Goal: Task Accomplishment & Management: Use online tool/utility

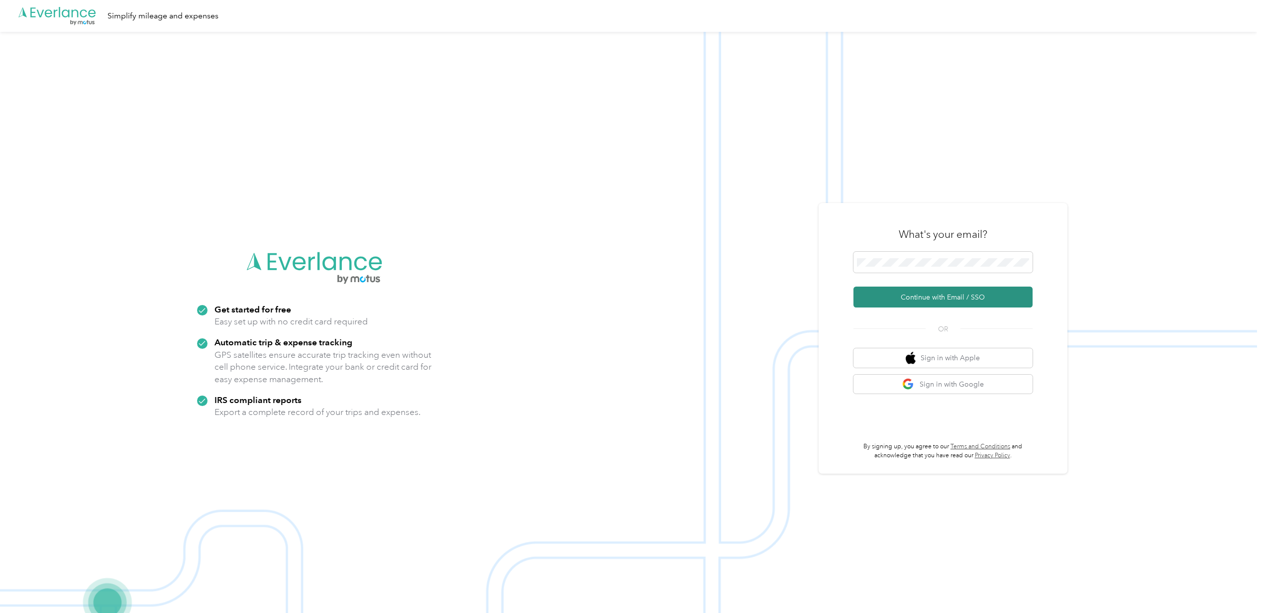
click at [922, 298] on button "Continue with Email / SSO" at bounding box center [943, 297] width 179 height 21
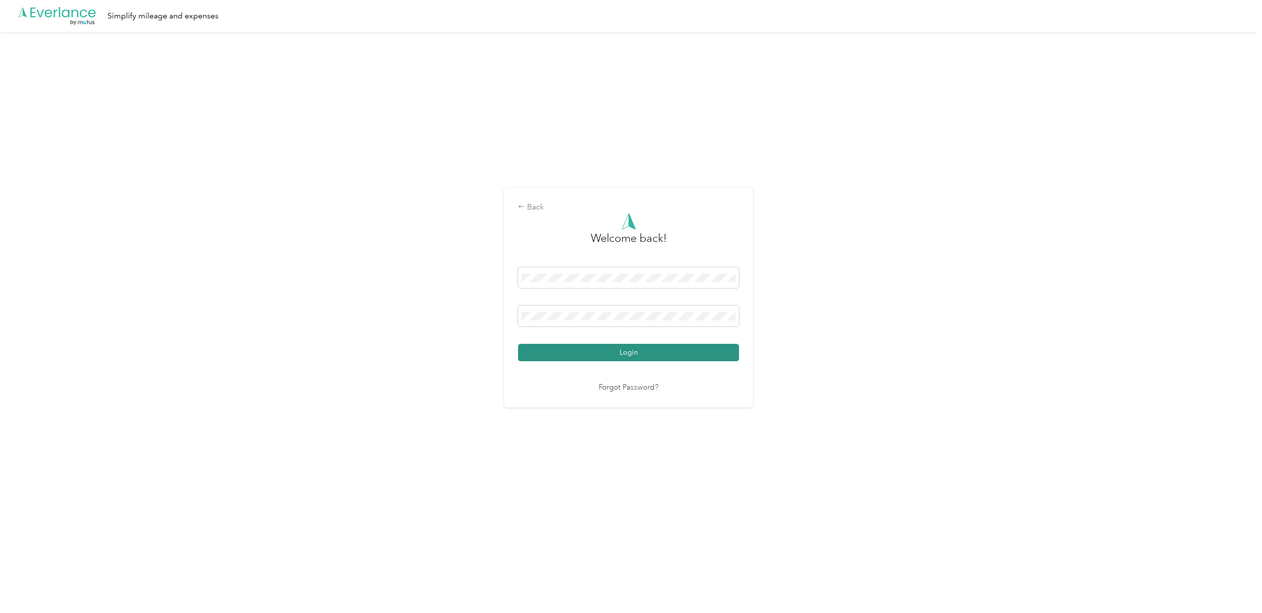
click at [592, 349] on button "Login" at bounding box center [628, 352] width 221 height 17
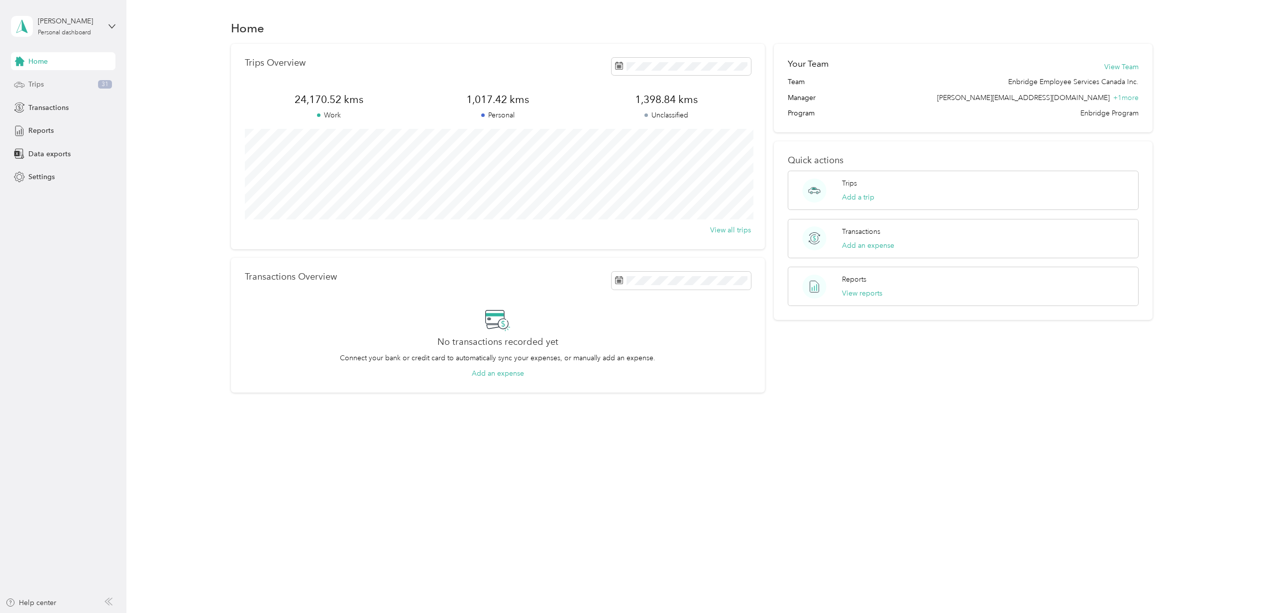
click at [43, 85] on span "Trips" at bounding box center [35, 84] width 15 height 10
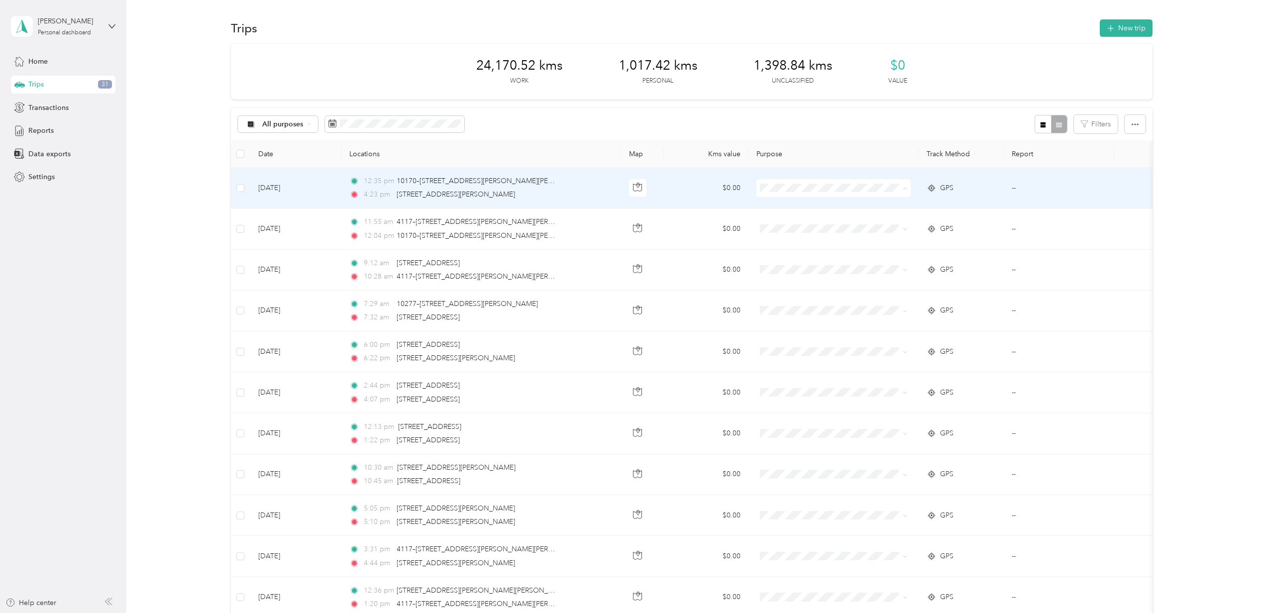
click at [783, 204] on span "Enbridge Employee Services Canada Inc." at bounding box center [848, 207] width 134 height 10
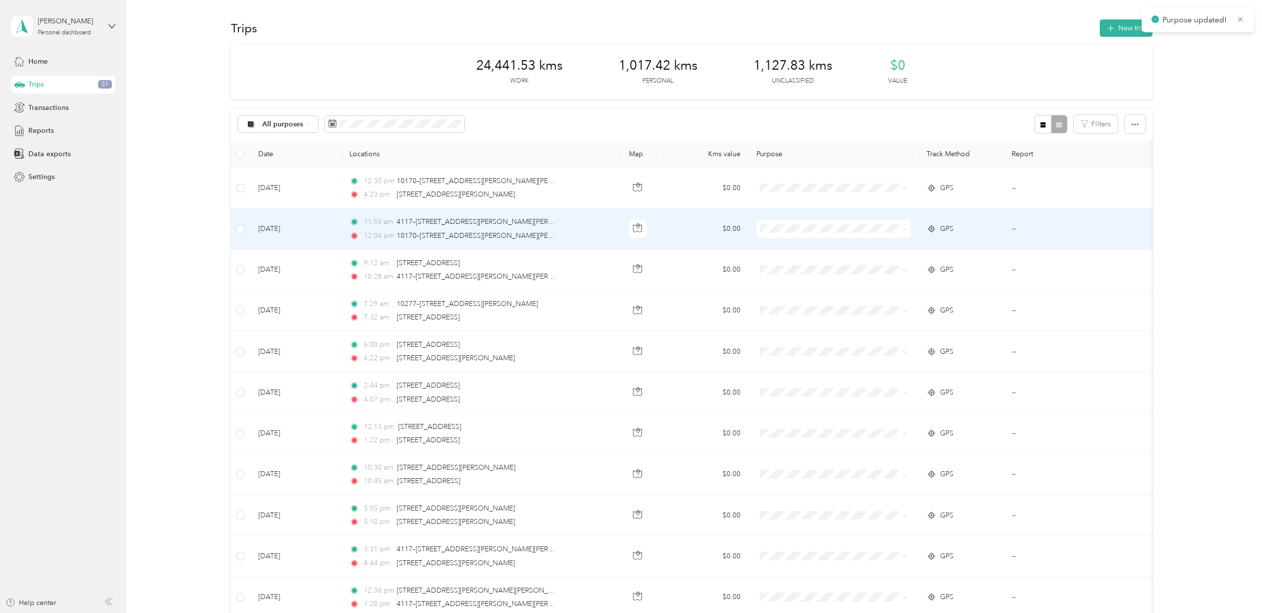
click at [783, 224] on span at bounding box center [834, 229] width 154 height 18
click at [784, 239] on li "Enbridge Employee Services Canada Inc." at bounding box center [839, 247] width 166 height 17
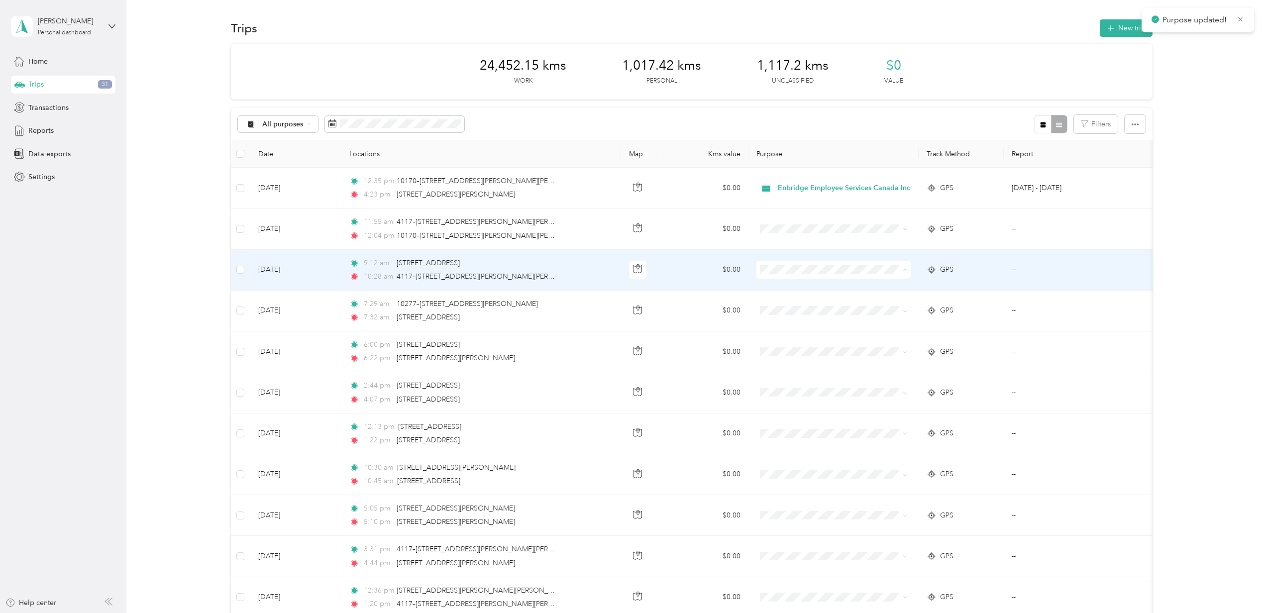
click at [779, 285] on span "Enbridge Employee Services Canada Inc." at bounding box center [839, 289] width 152 height 10
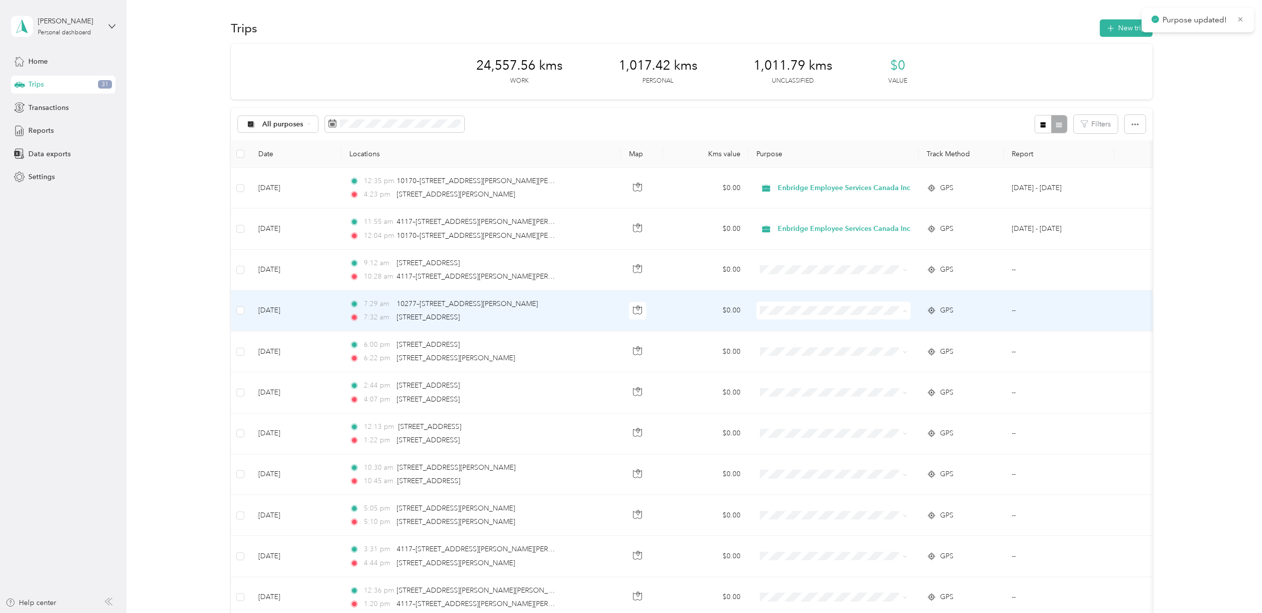
click at [785, 325] on li "Enbridge Employee Services Canada Inc." at bounding box center [839, 330] width 166 height 17
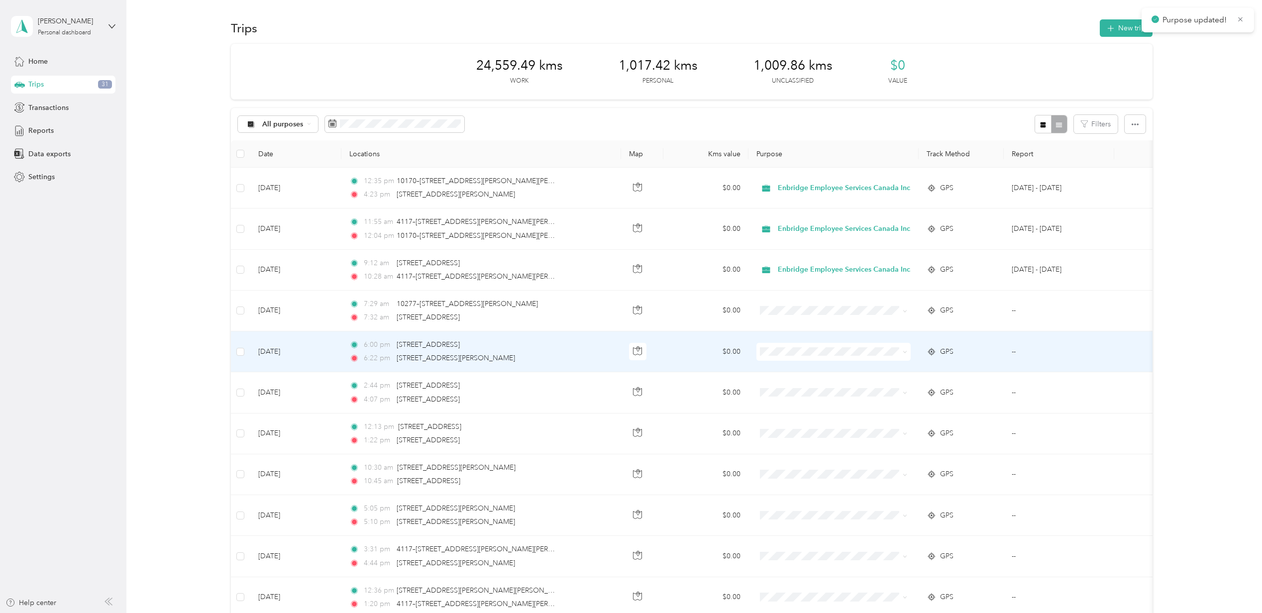
click at [783, 367] on span "Enbridge Employee Services Canada Inc." at bounding box center [848, 370] width 134 height 10
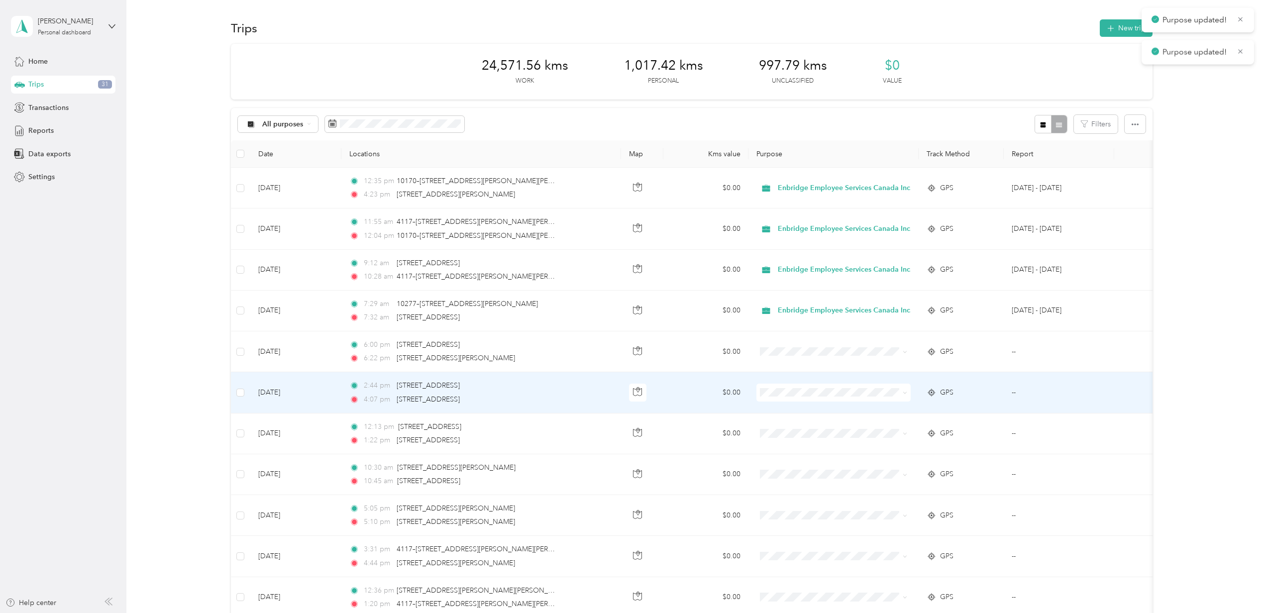
click at [776, 387] on span at bounding box center [834, 393] width 154 height 18
click at [789, 404] on li "Enbridge Employee Services Canada Inc." at bounding box center [839, 412] width 166 height 17
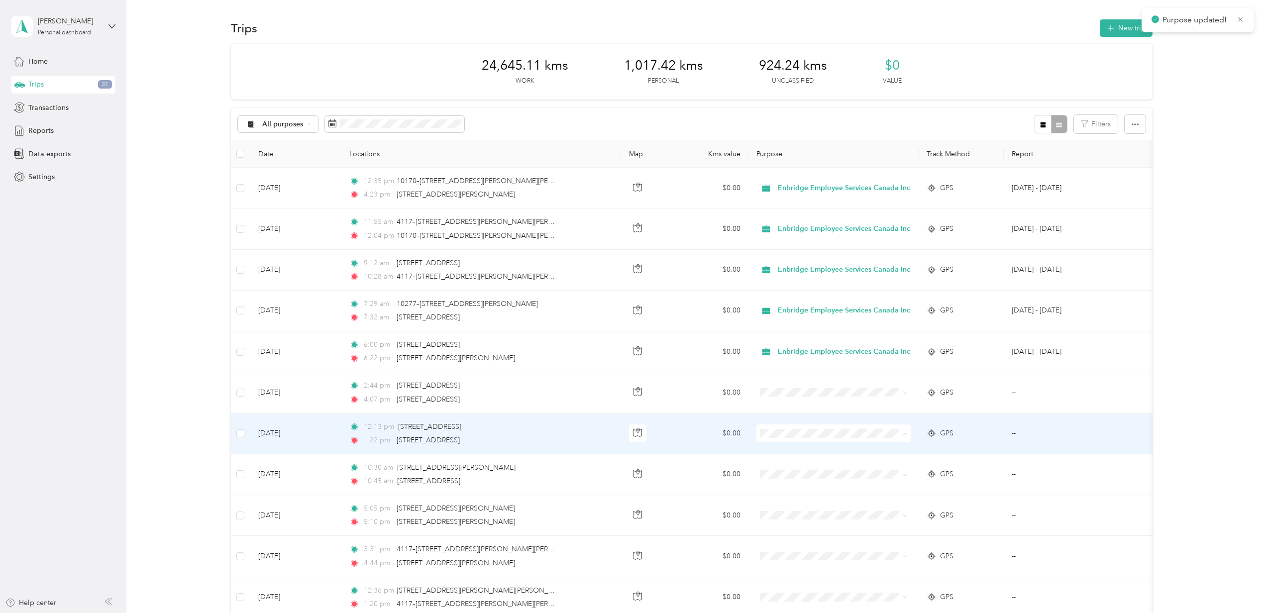
click at [785, 451] on span "Enbridge Employee Services Canada Inc." at bounding box center [848, 454] width 134 height 10
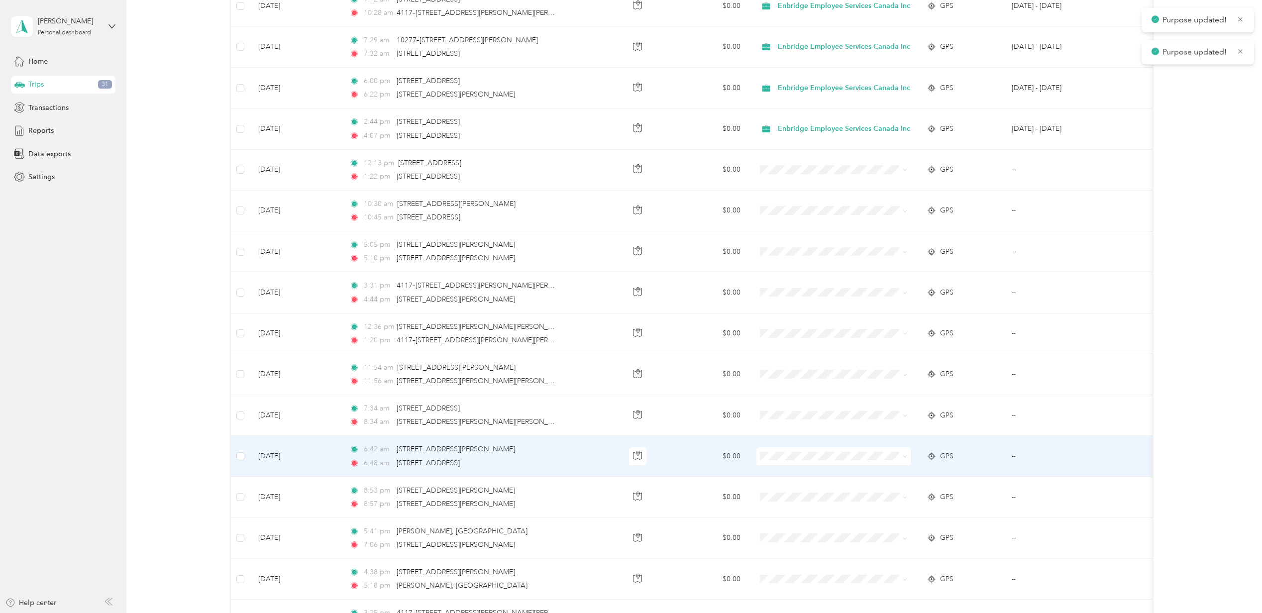
scroll to position [265, 0]
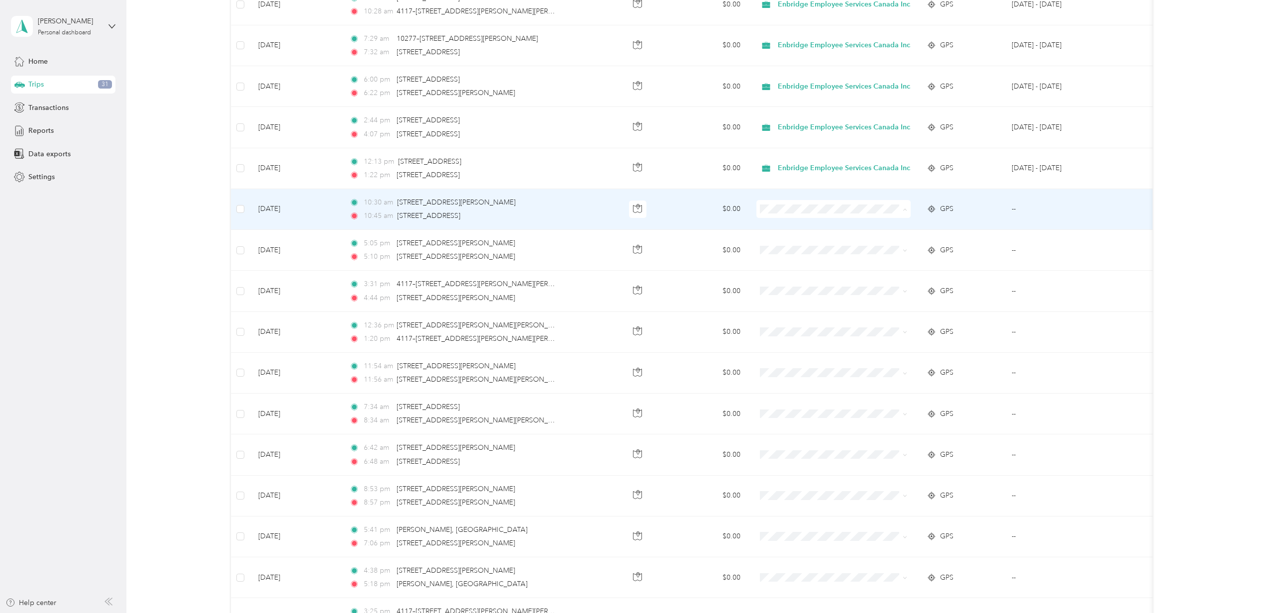
click at [778, 223] on li "Enbridge Employee Services Canada Inc." at bounding box center [839, 229] width 166 height 17
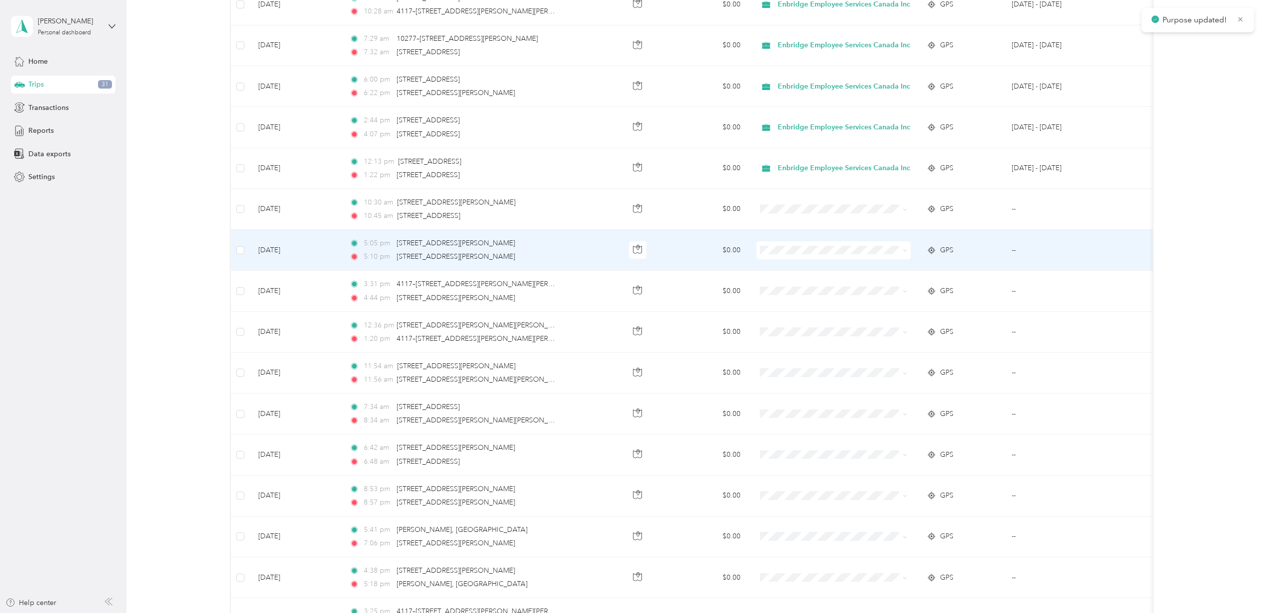
click at [777, 245] on span at bounding box center [834, 250] width 154 height 18
click at [779, 263] on li "Enbridge Employee Services Canada Inc." at bounding box center [839, 270] width 166 height 17
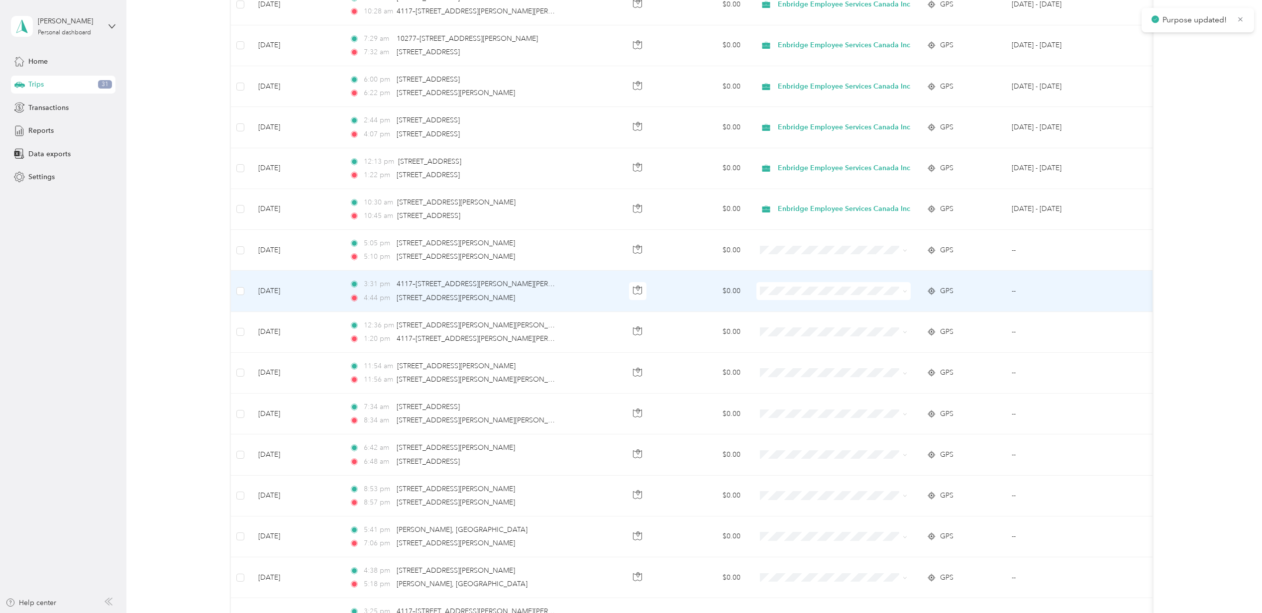
click at [780, 284] on span at bounding box center [834, 291] width 154 height 18
click at [777, 309] on span "Enbridge Employee Services Canada Inc." at bounding box center [839, 312] width 152 height 10
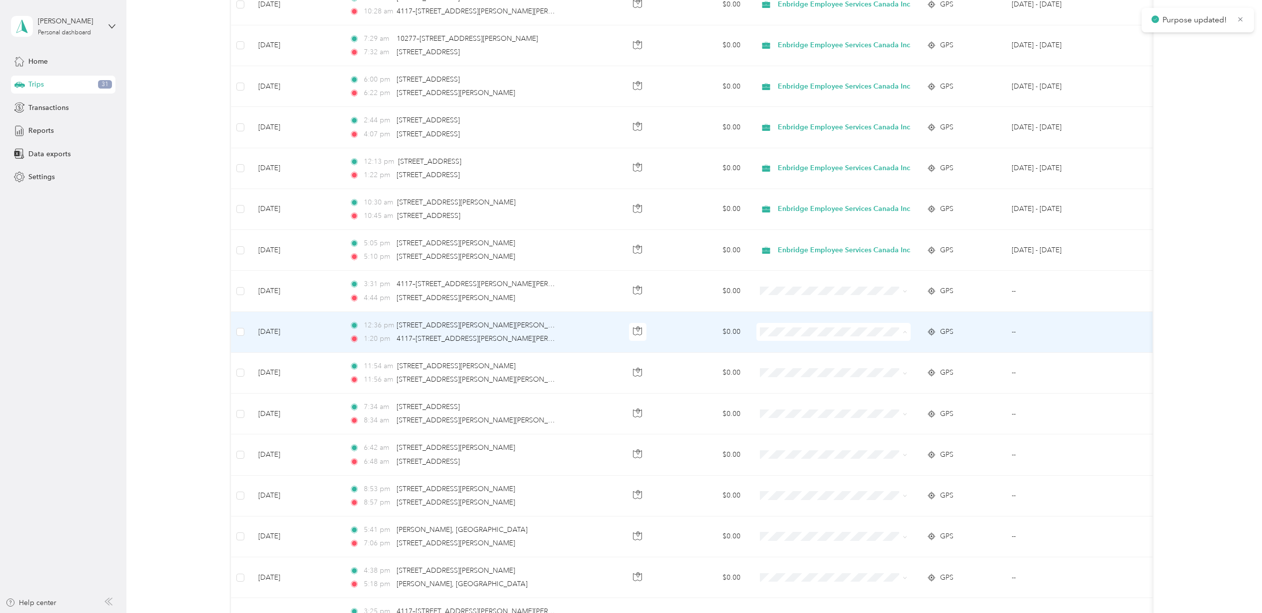
click at [783, 346] on li "Enbridge Employee Services Canada Inc." at bounding box center [839, 352] width 166 height 17
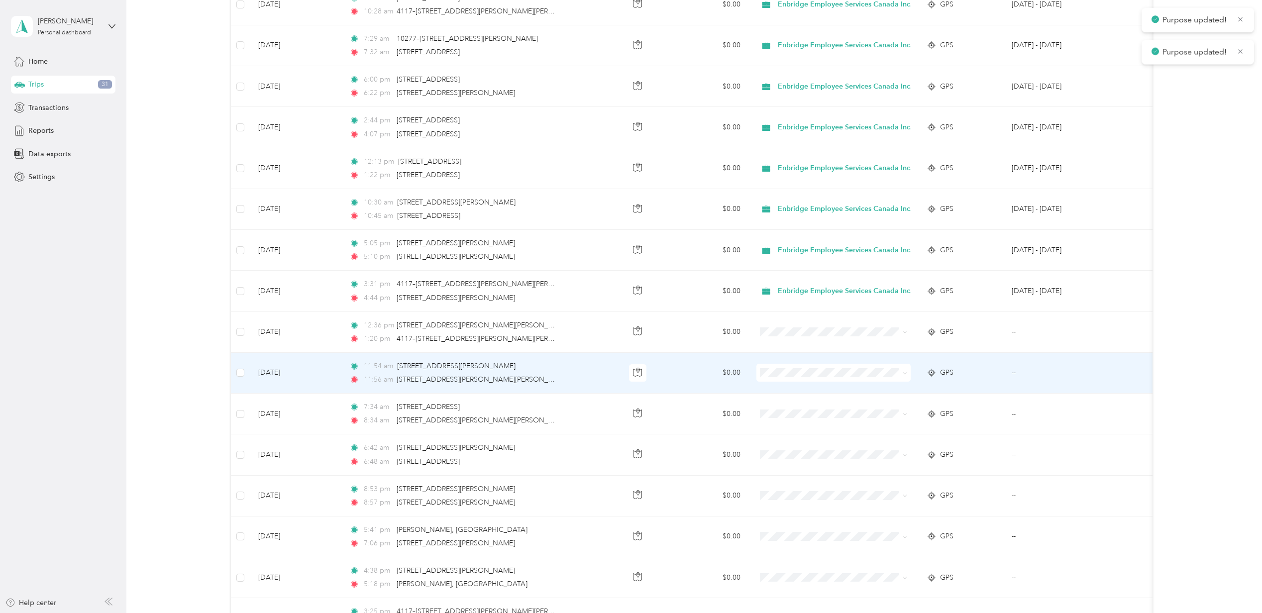
click at [775, 369] on span at bounding box center [834, 373] width 154 height 18
click at [783, 389] on span "Enbridge Employee Services Canada Inc." at bounding box center [848, 394] width 134 height 10
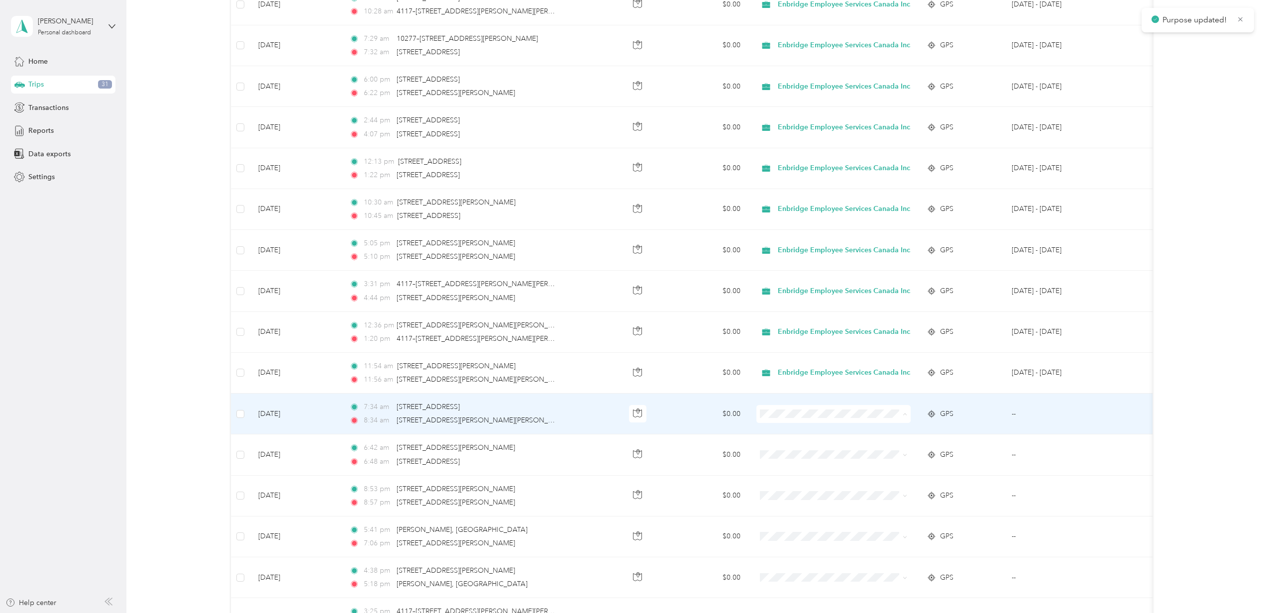
click at [784, 430] on span "Enbridge Employee Services Canada Inc." at bounding box center [848, 435] width 134 height 10
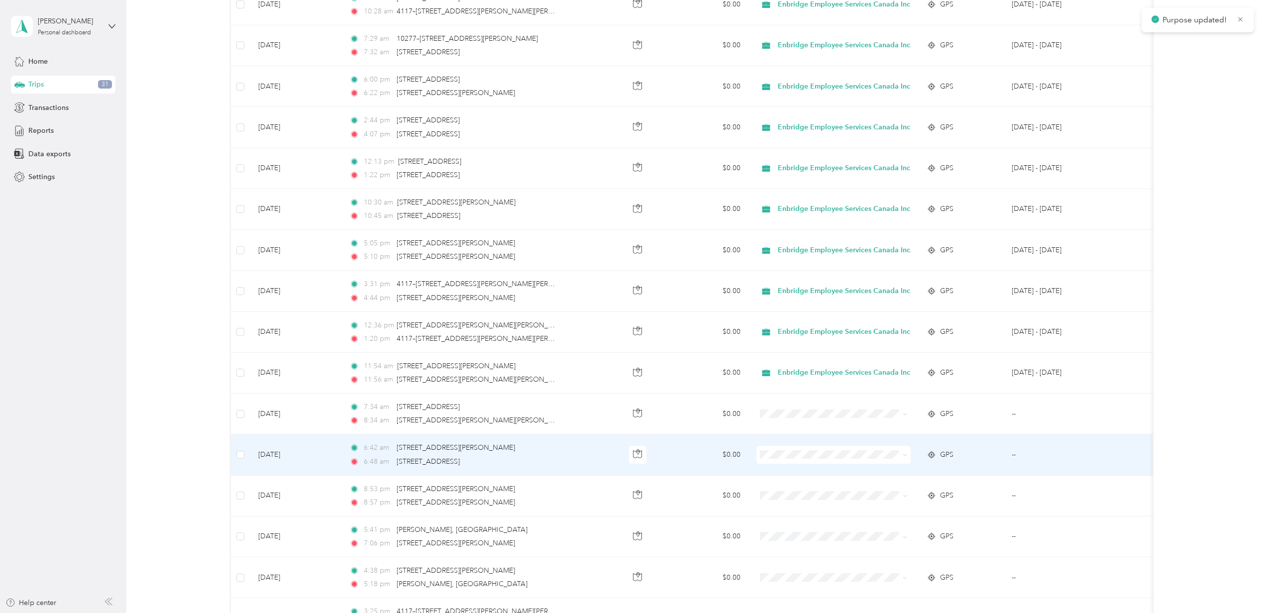
click at [778, 470] on span "Enbridge Employee Services Canada Inc." at bounding box center [839, 475] width 152 height 10
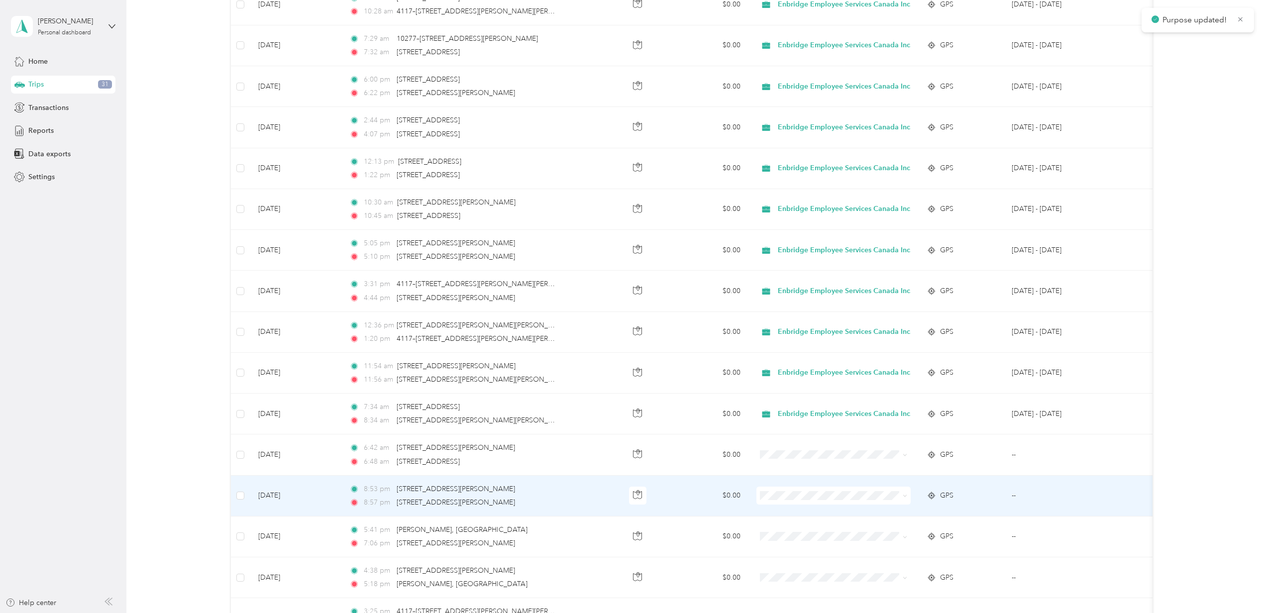
click at [768, 491] on span at bounding box center [834, 496] width 154 height 18
click at [777, 510] on li "Enbridge Employee Services Canada Inc." at bounding box center [839, 516] width 166 height 17
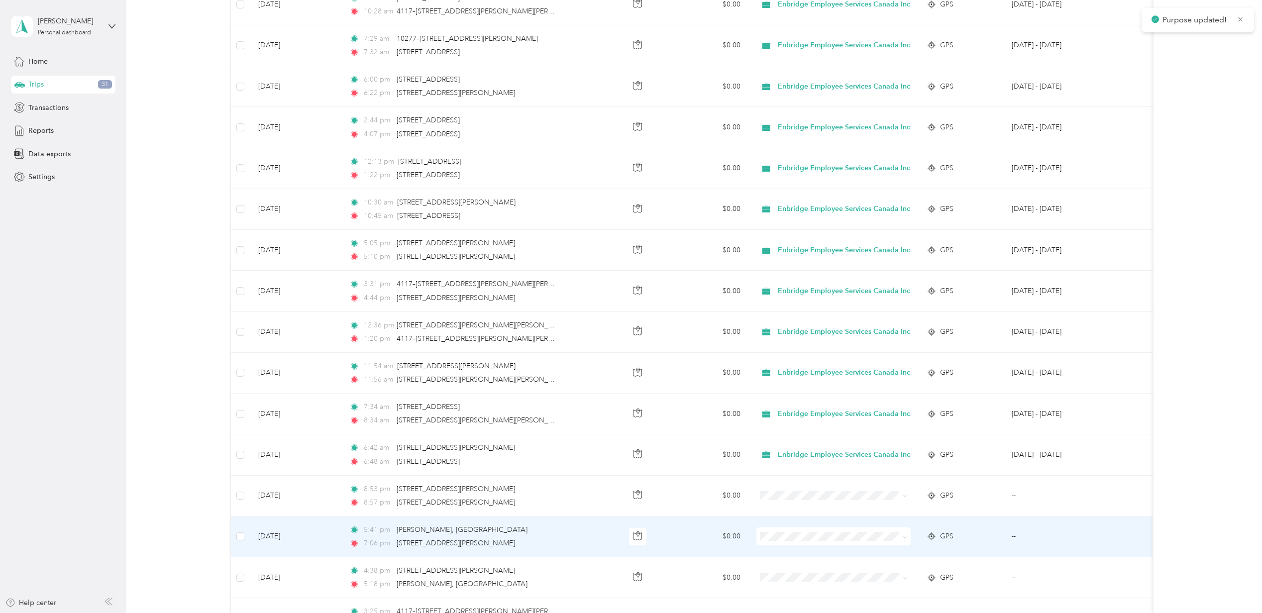
click at [769, 533] on span at bounding box center [834, 537] width 154 height 18
click at [781, 554] on span "Enbridge Employee Services Canada Inc." at bounding box center [848, 558] width 134 height 10
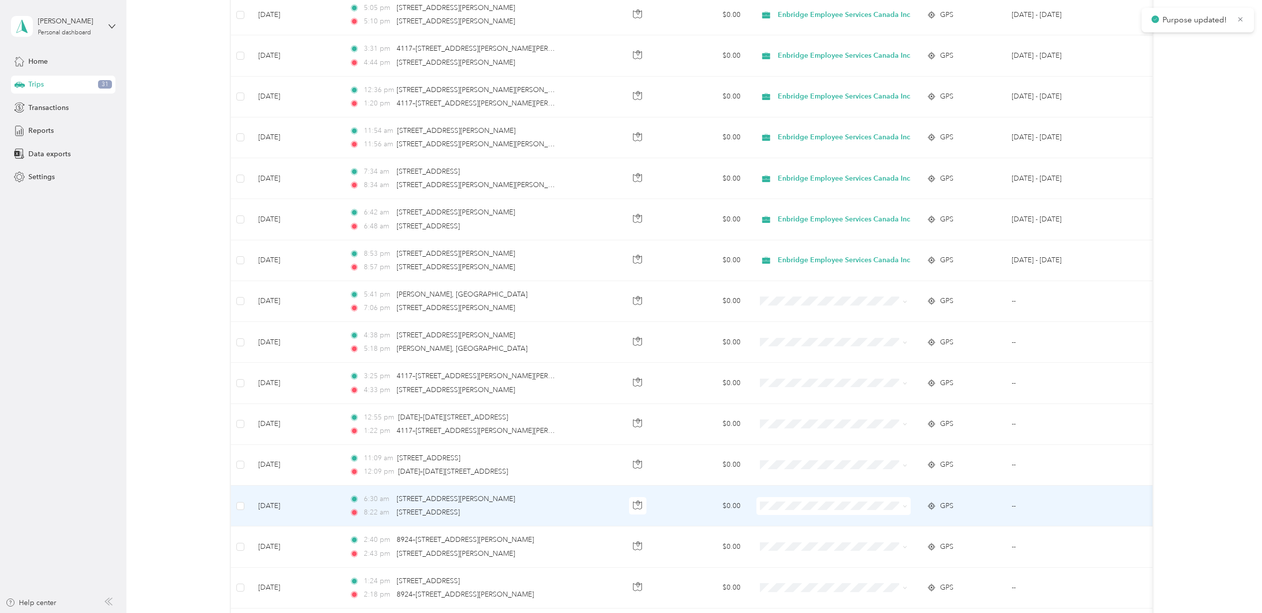
scroll to position [531, 0]
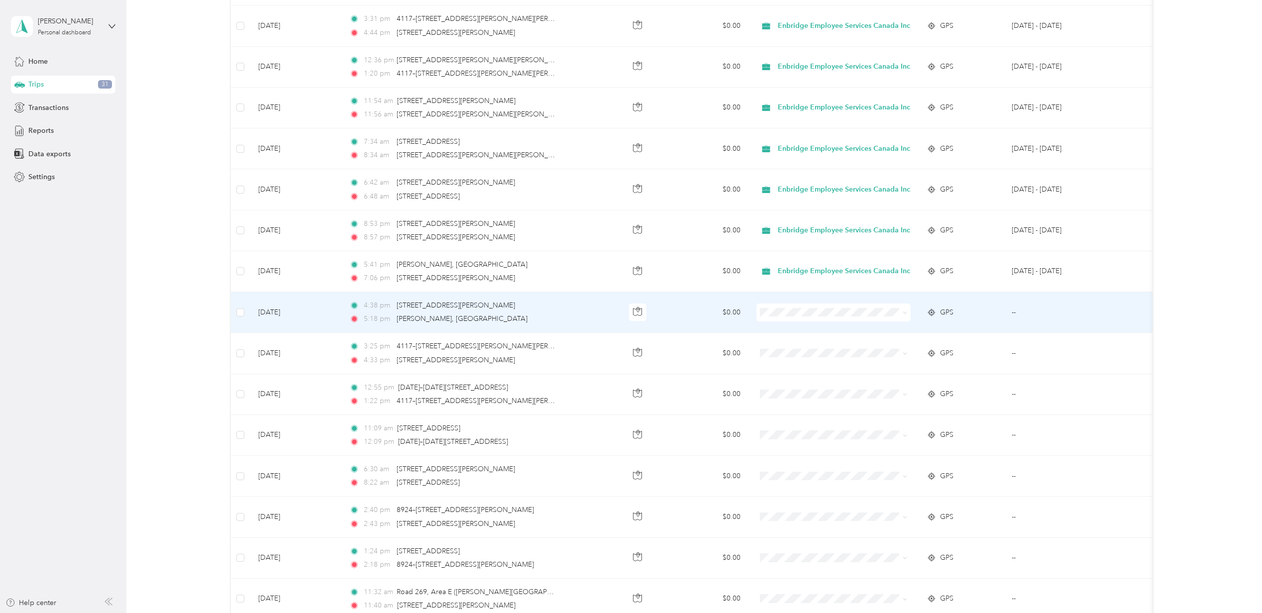
click at [774, 331] on icon at bounding box center [769, 332] width 12 height 8
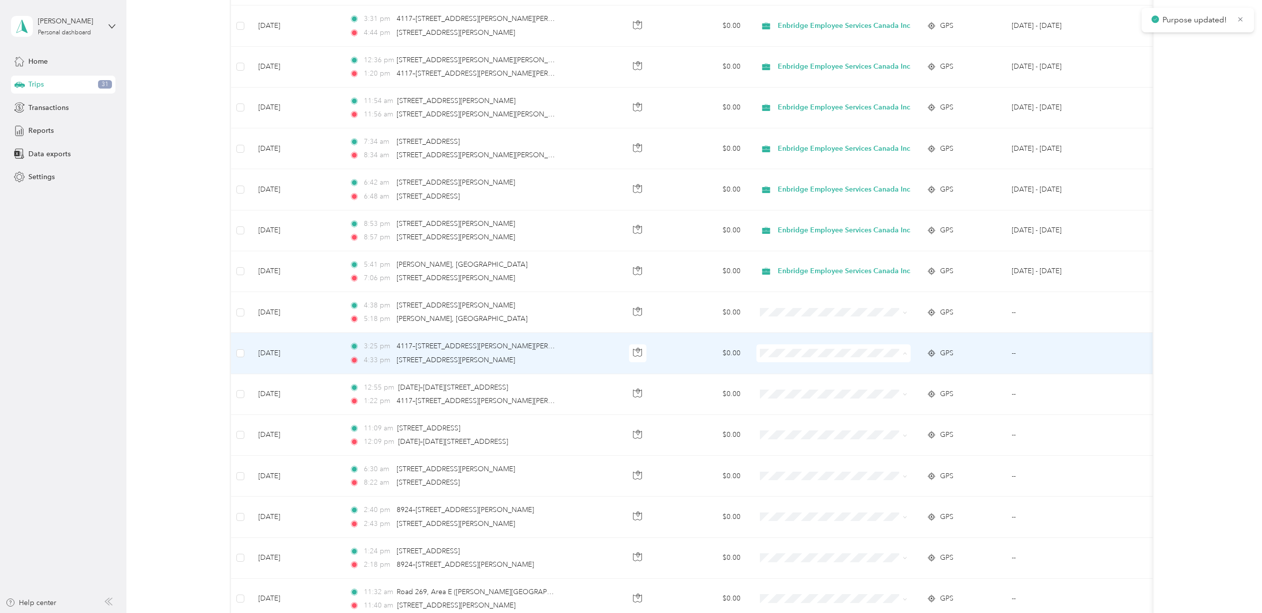
click at [773, 371] on icon at bounding box center [769, 375] width 12 height 8
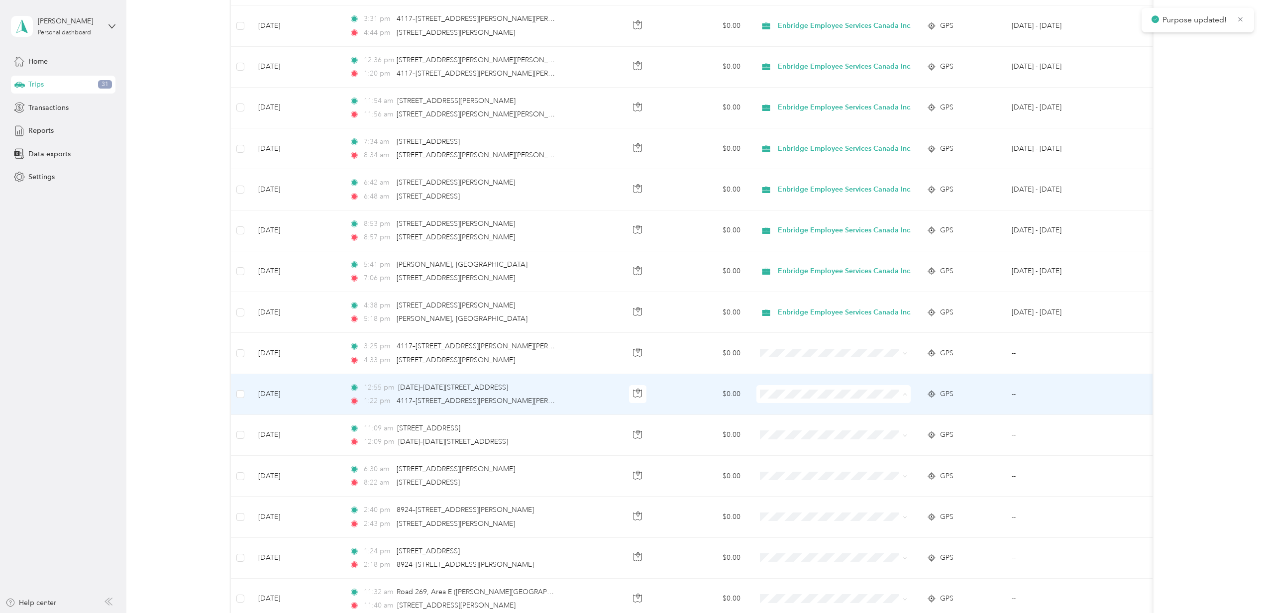
click at [779, 411] on span "Enbridge Employee Services Canada Inc." at bounding box center [839, 416] width 152 height 10
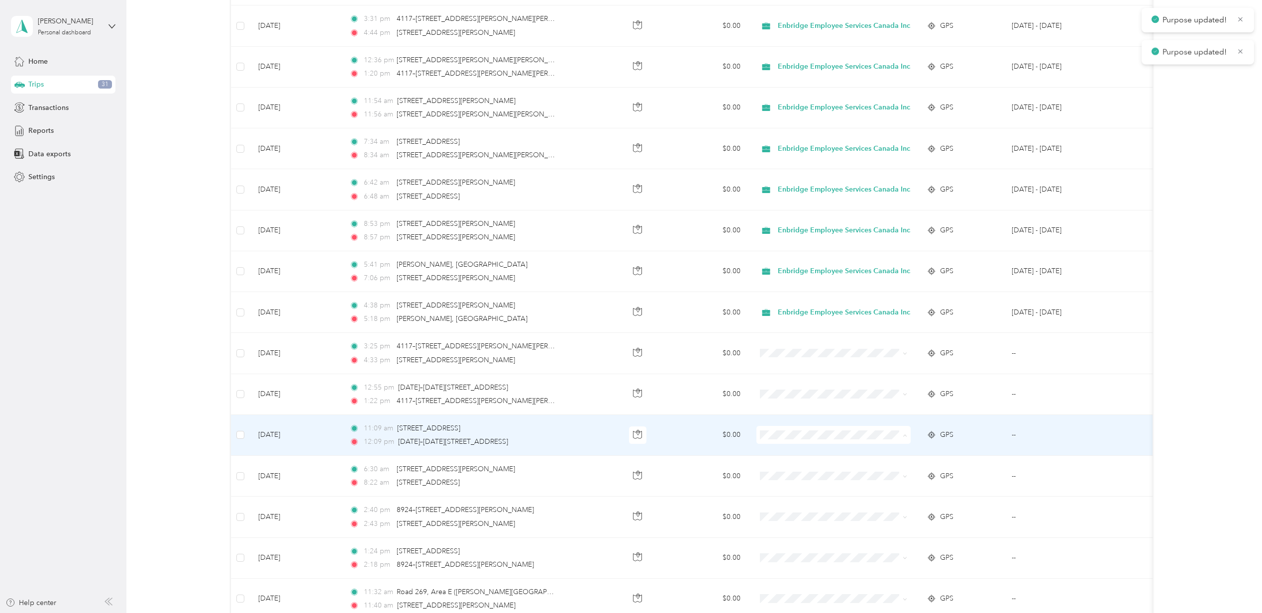
click at [776, 456] on span "Enbridge Employee Services Canada Inc." at bounding box center [839, 457] width 152 height 10
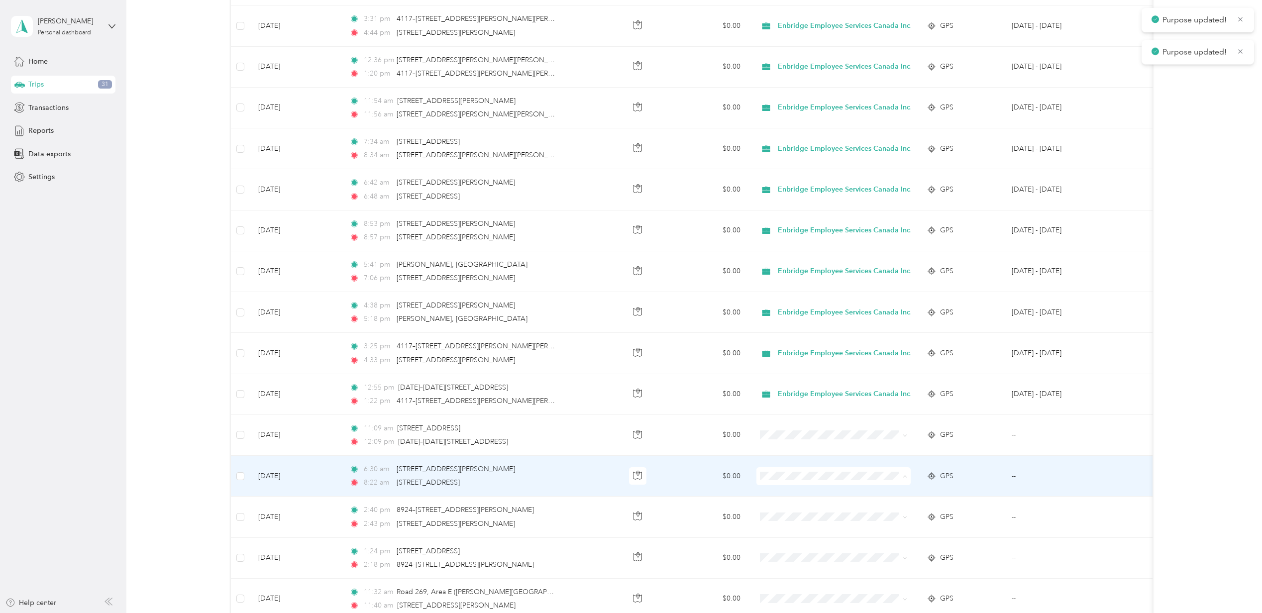
click at [773, 495] on icon at bounding box center [769, 498] width 12 height 8
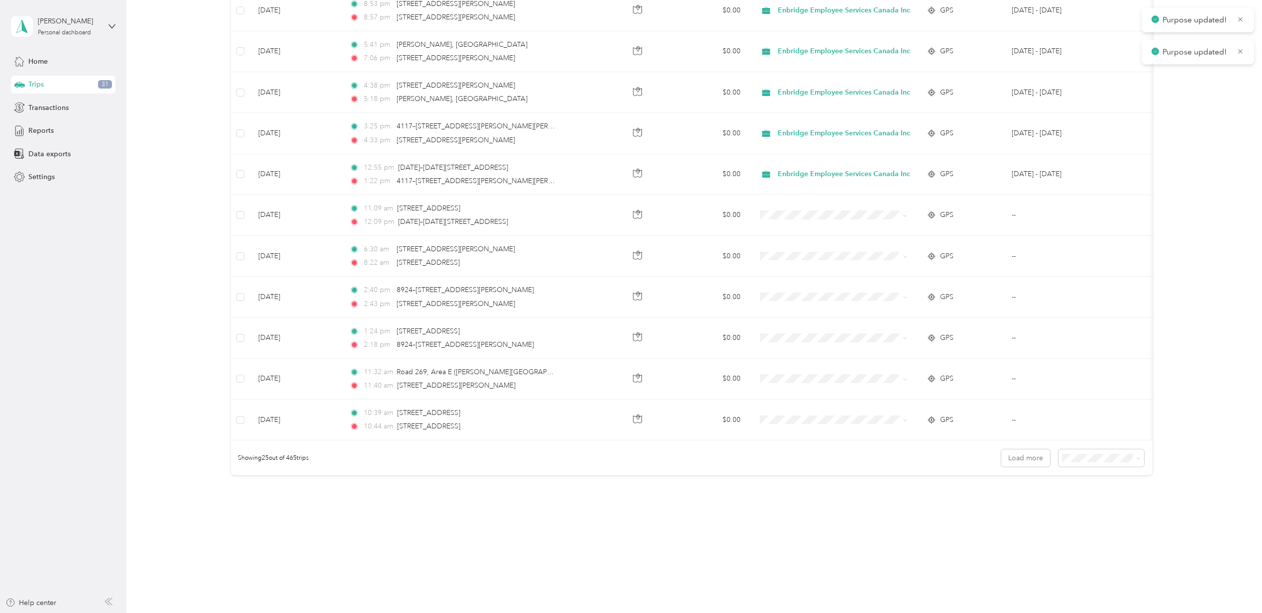
scroll to position [765, 0]
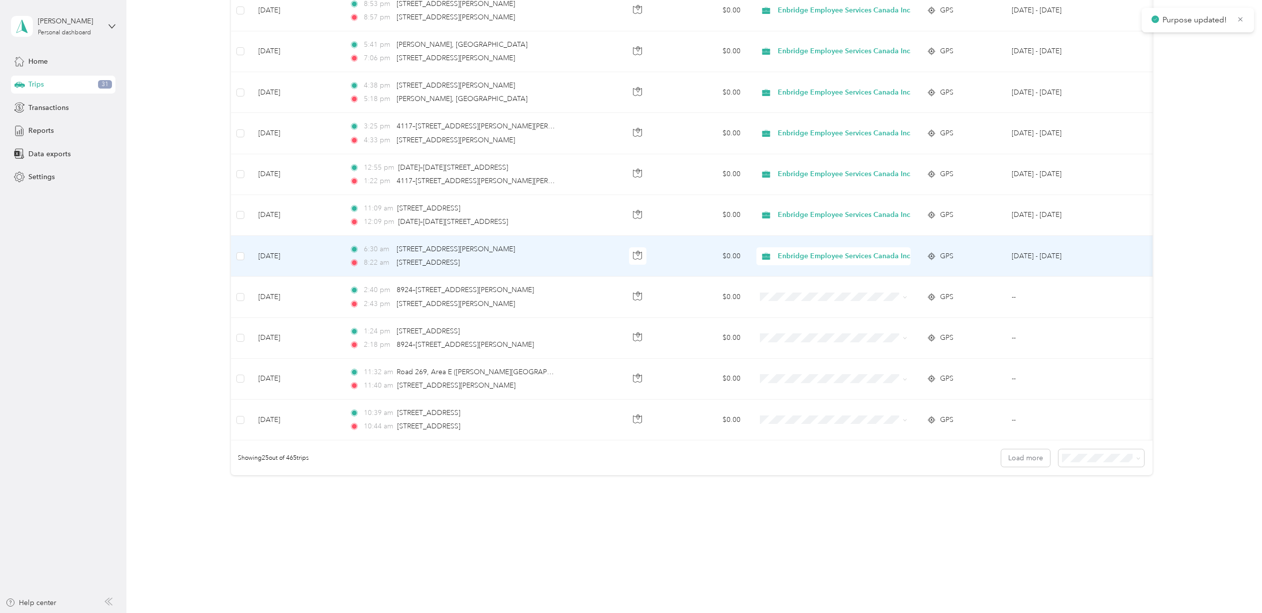
click at [771, 257] on li "Enbridge Employee Services Canada Inc." at bounding box center [845, 263] width 178 height 17
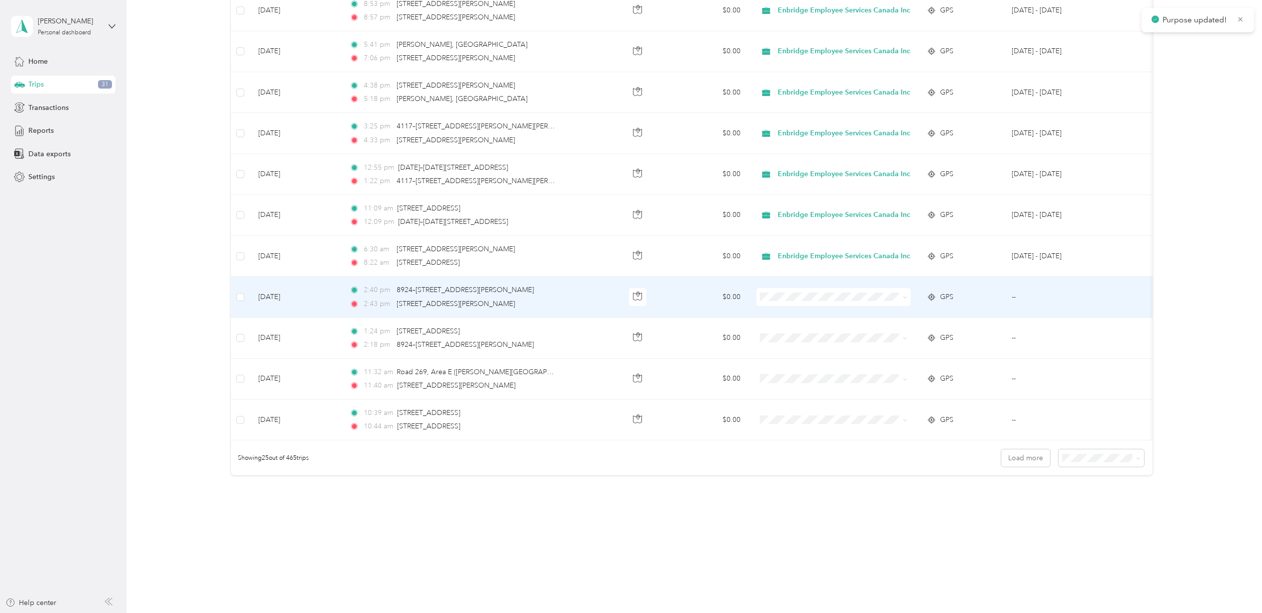
click at [778, 288] on span at bounding box center [834, 297] width 154 height 18
click at [769, 288] on span at bounding box center [834, 297] width 154 height 18
click at [773, 299] on li "Enbridge Employee Services Canada Inc." at bounding box center [839, 305] width 166 height 17
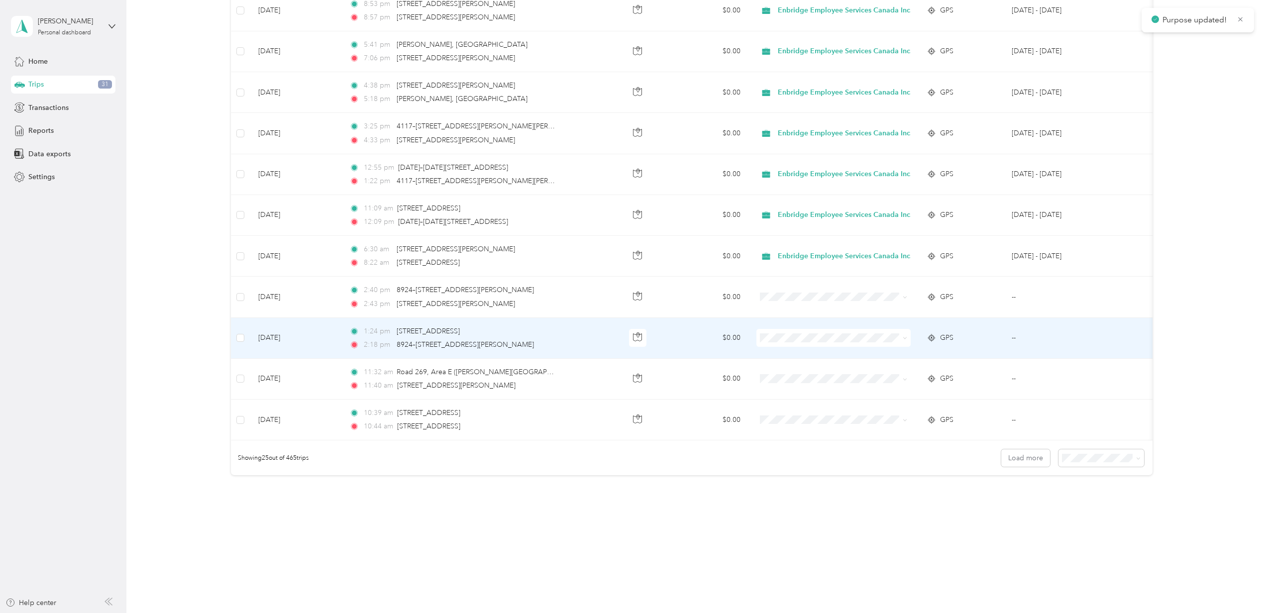
click at [771, 329] on span at bounding box center [834, 338] width 154 height 18
click at [772, 345] on icon at bounding box center [770, 346] width 8 height 7
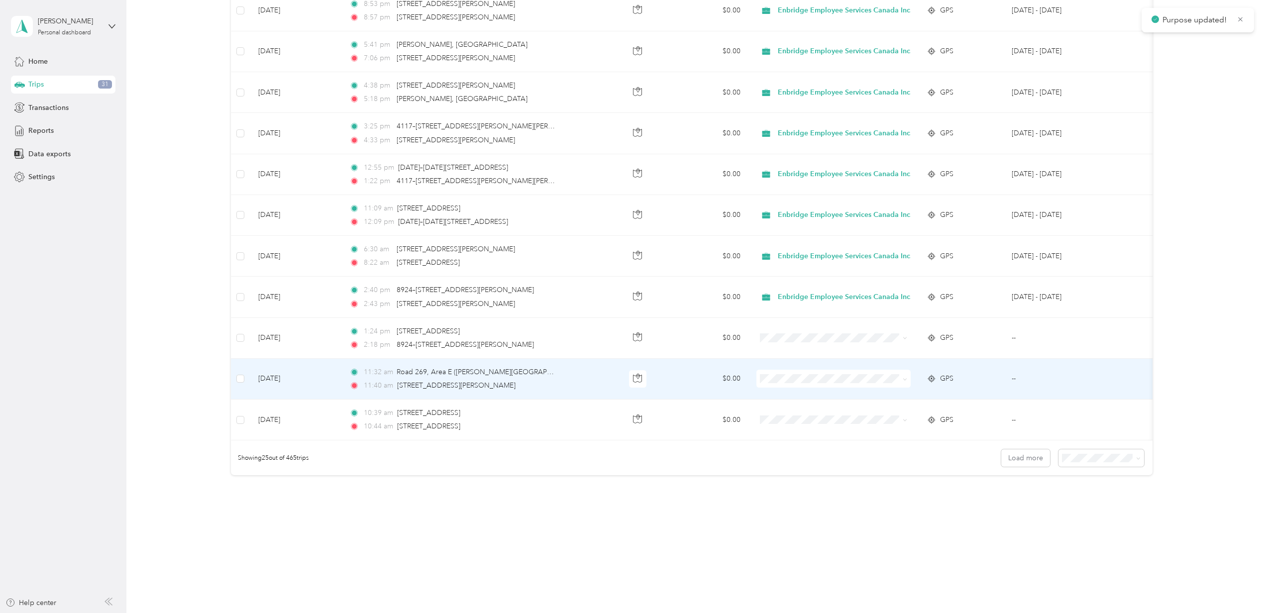
click at [769, 384] on icon at bounding box center [769, 387] width 12 height 8
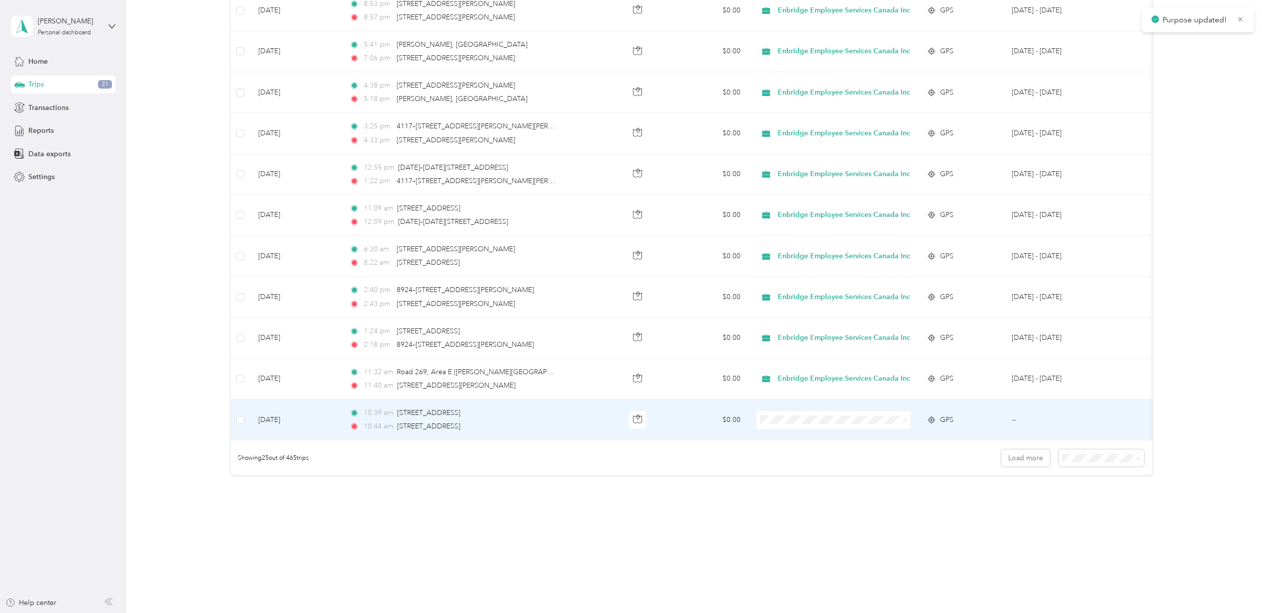
click at [766, 425] on icon at bounding box center [769, 429] width 12 height 8
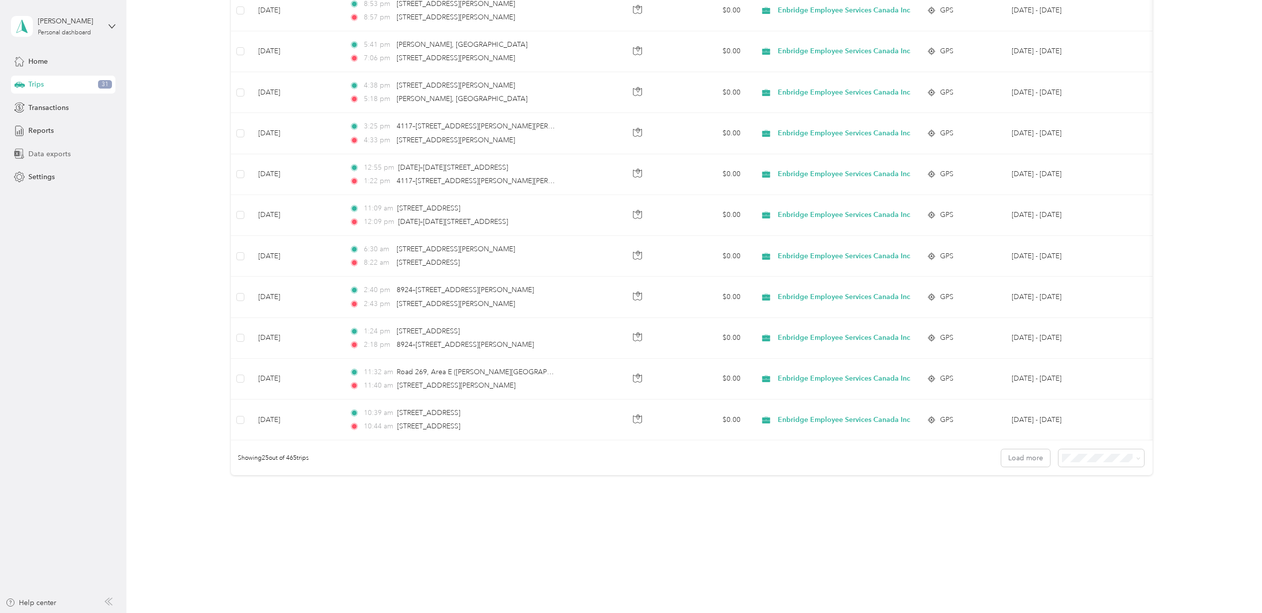
click at [48, 154] on span "Data exports" at bounding box center [49, 154] width 42 height 10
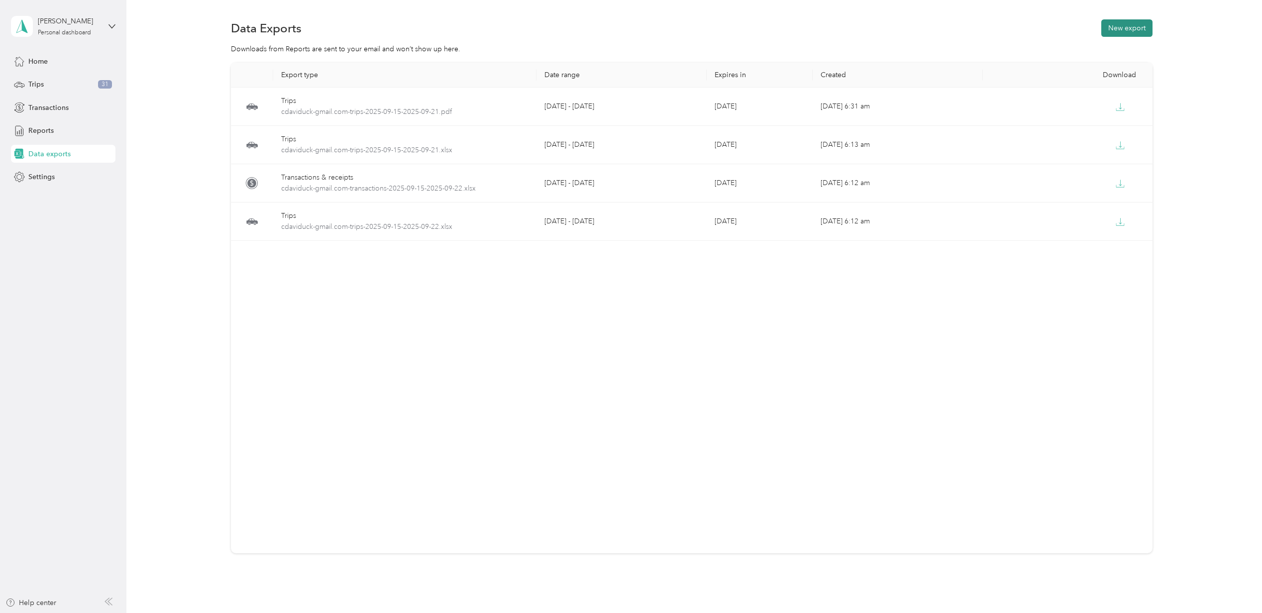
click at [1117, 30] on button "New export" at bounding box center [1127, 27] width 51 height 17
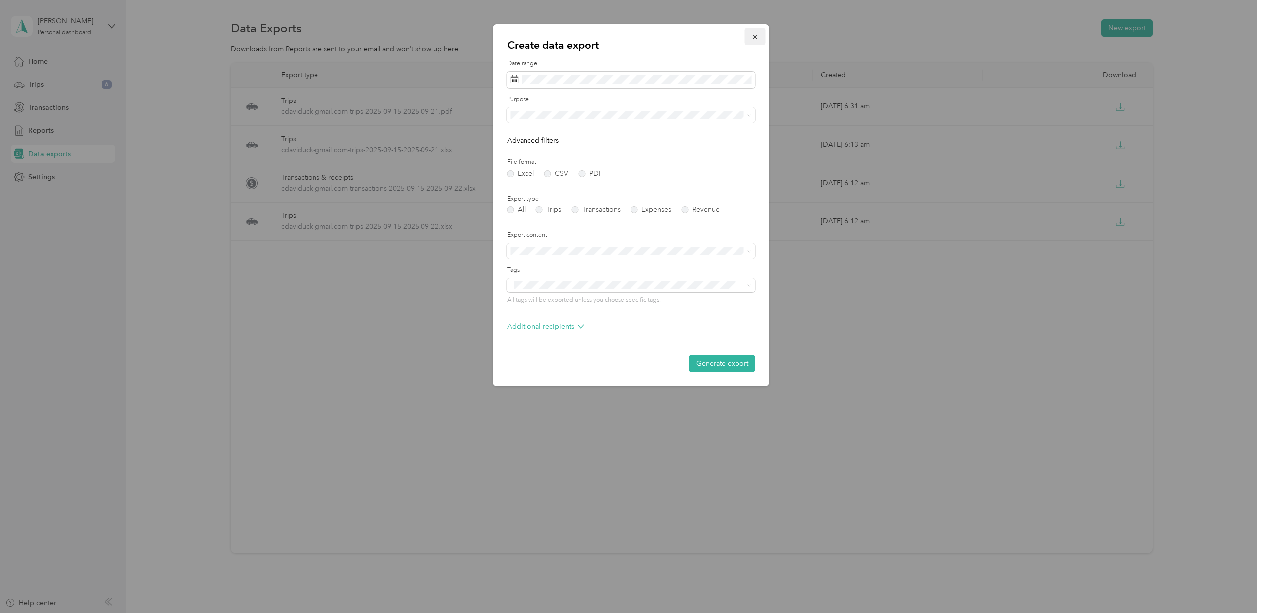
click at [754, 36] on icon "button" at bounding box center [755, 36] width 7 height 7
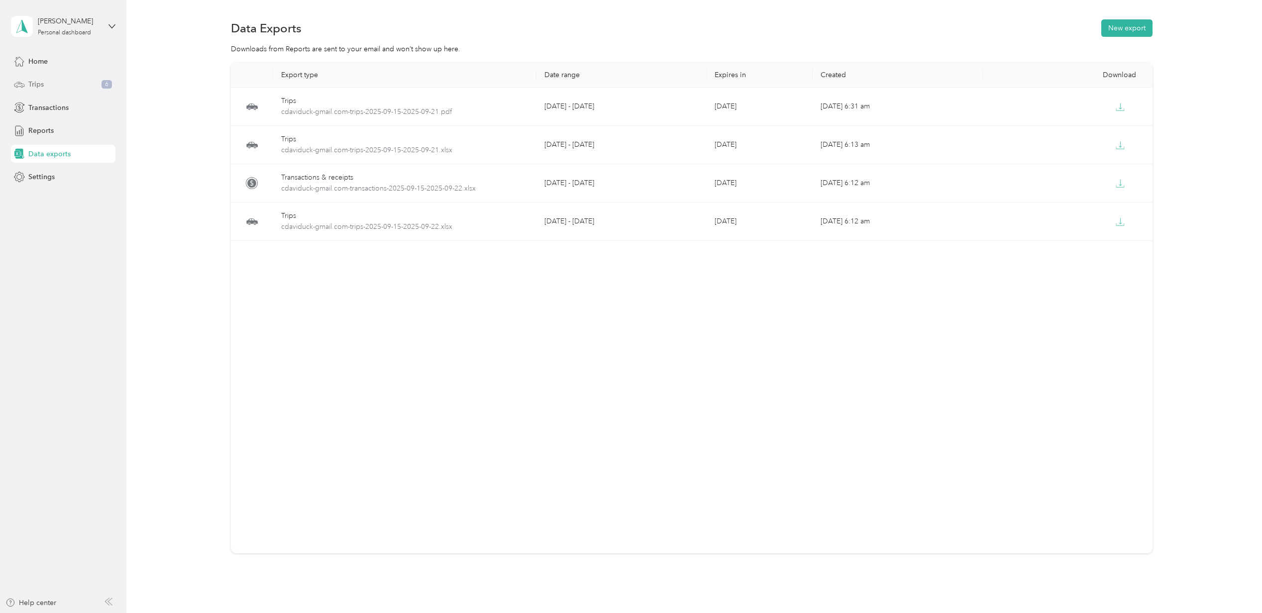
click at [76, 81] on div "Trips 6" at bounding box center [63, 85] width 105 height 18
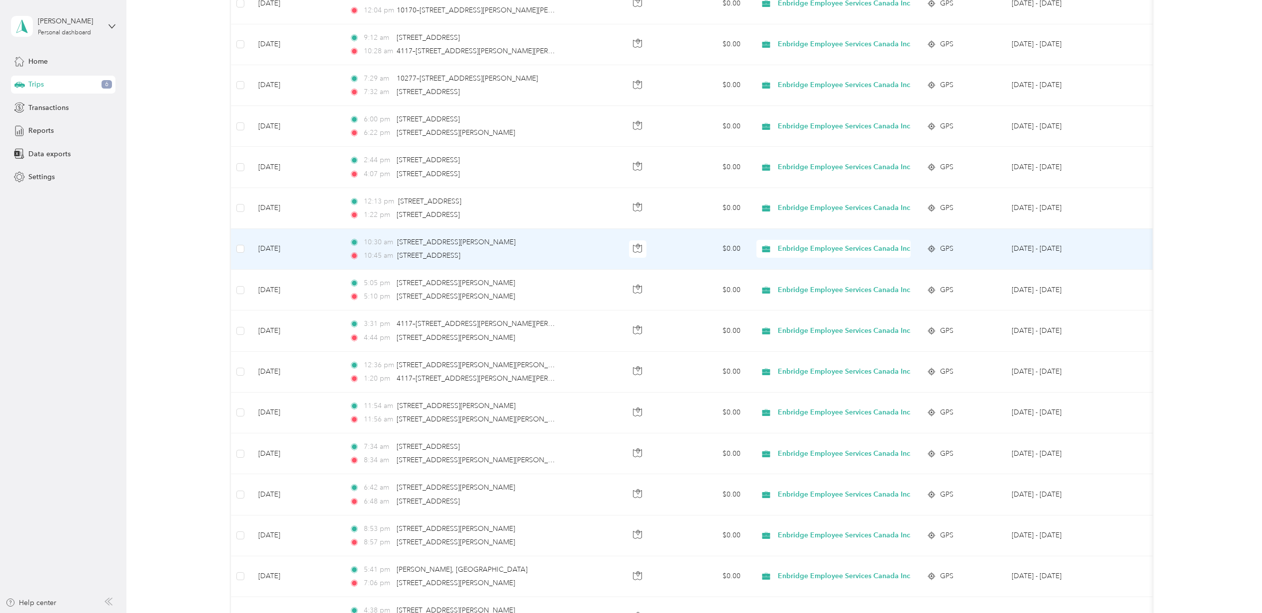
scroll to position [755, 0]
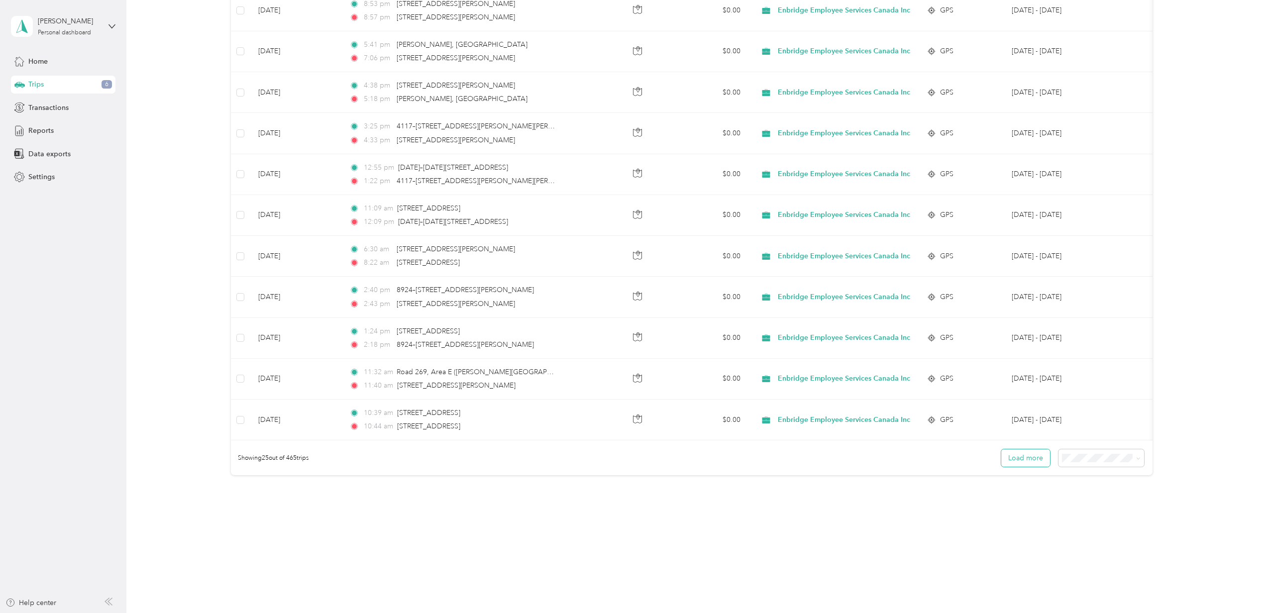
click at [1028, 457] on button "Load more" at bounding box center [1026, 458] width 49 height 17
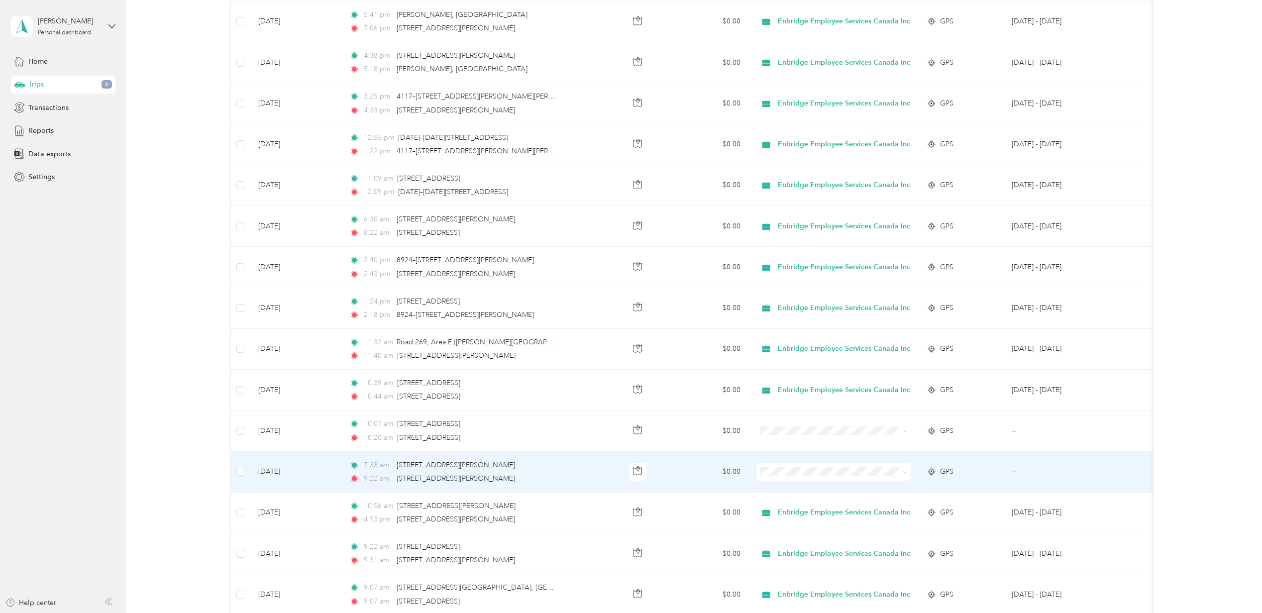
scroll to position [954, 0]
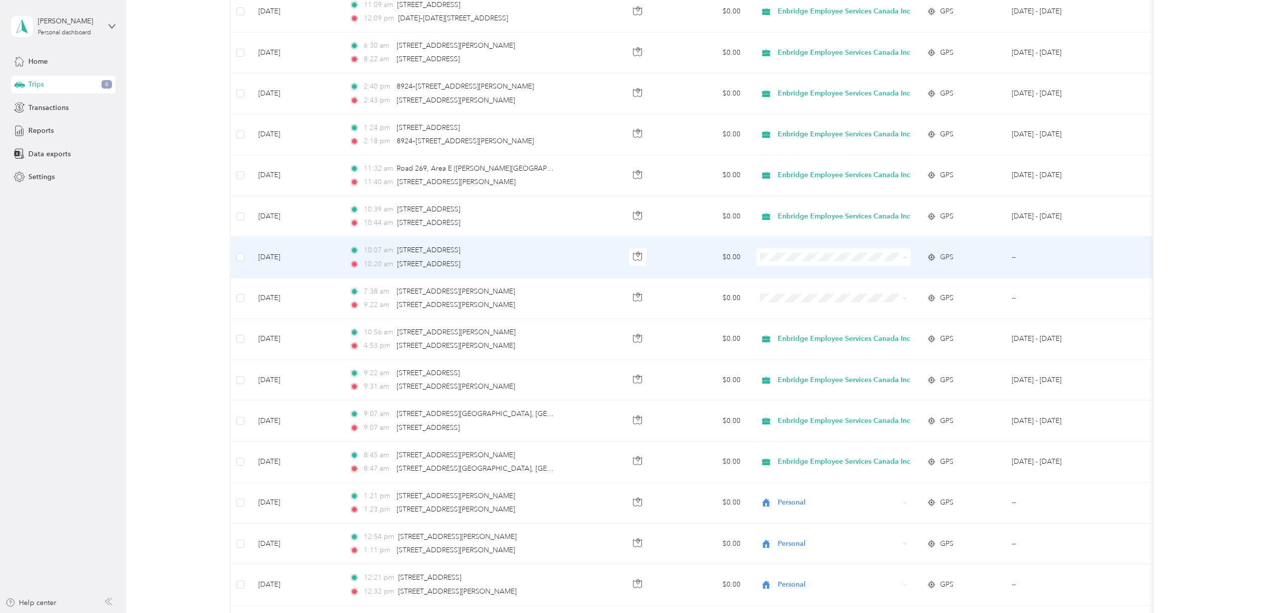
click at [787, 279] on span "Enbridge Employee Services Canada Inc." at bounding box center [848, 280] width 134 height 10
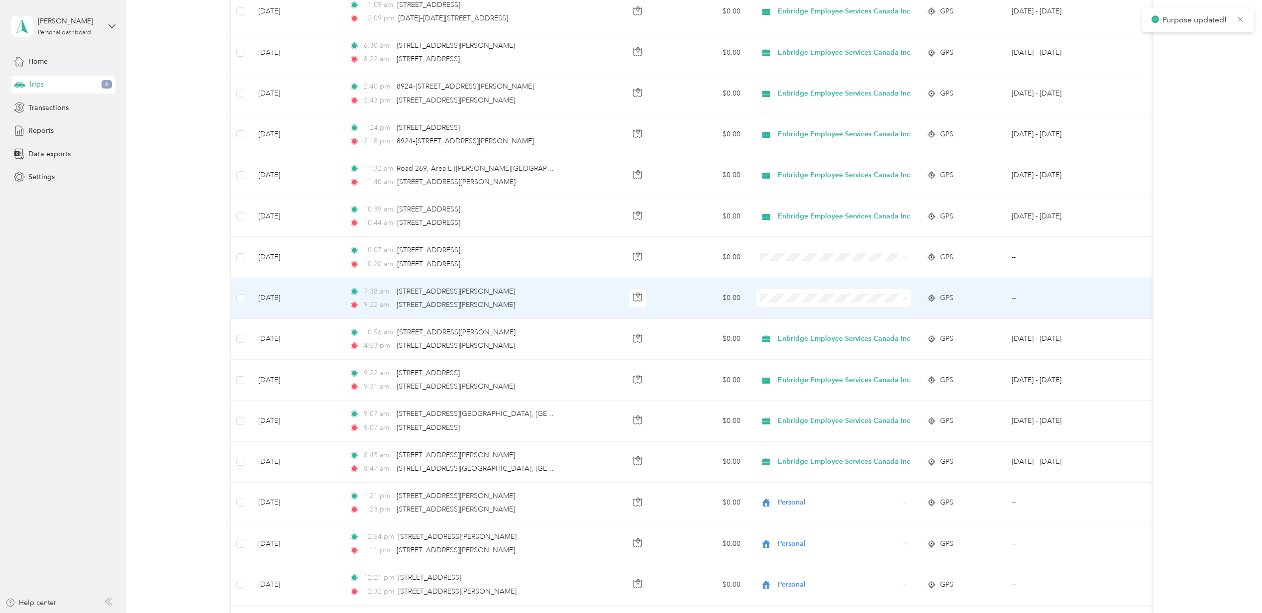
click at [769, 321] on icon at bounding box center [770, 321] width 8 height 7
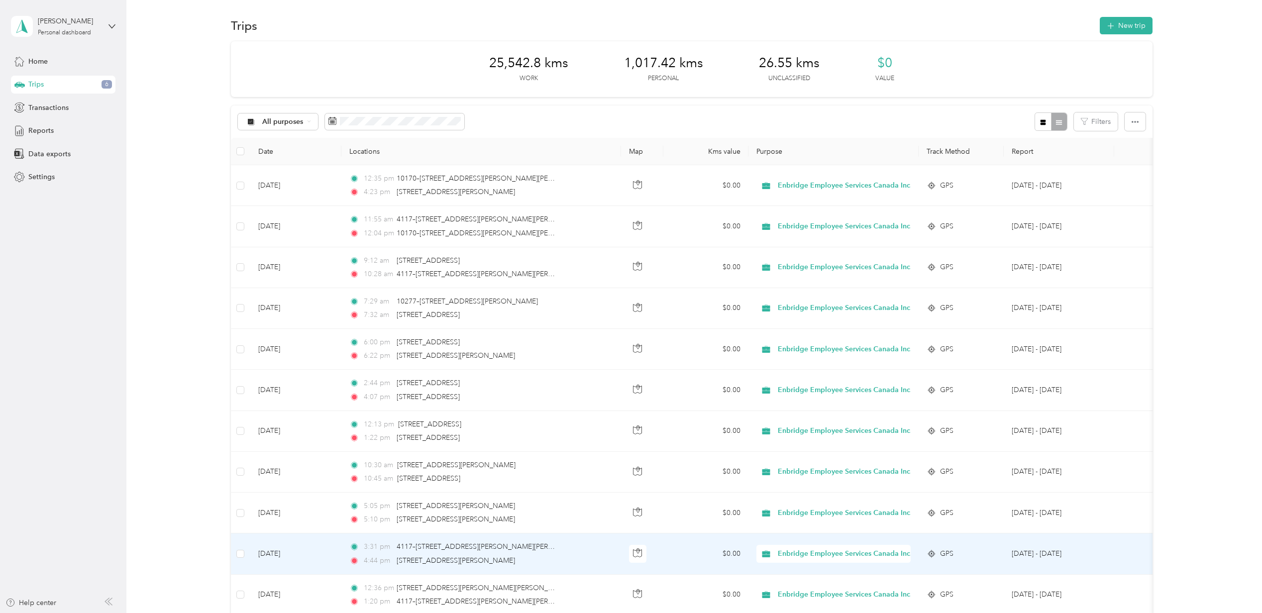
scroll to position [0, 0]
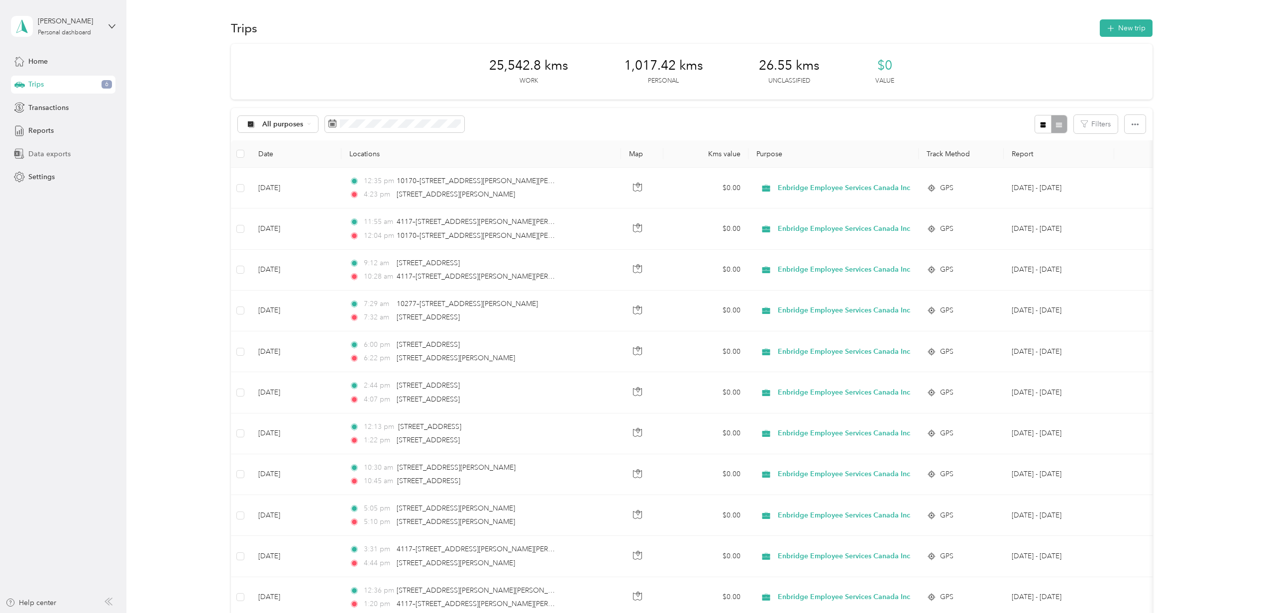
click at [42, 152] on span "Data exports" at bounding box center [49, 154] width 42 height 10
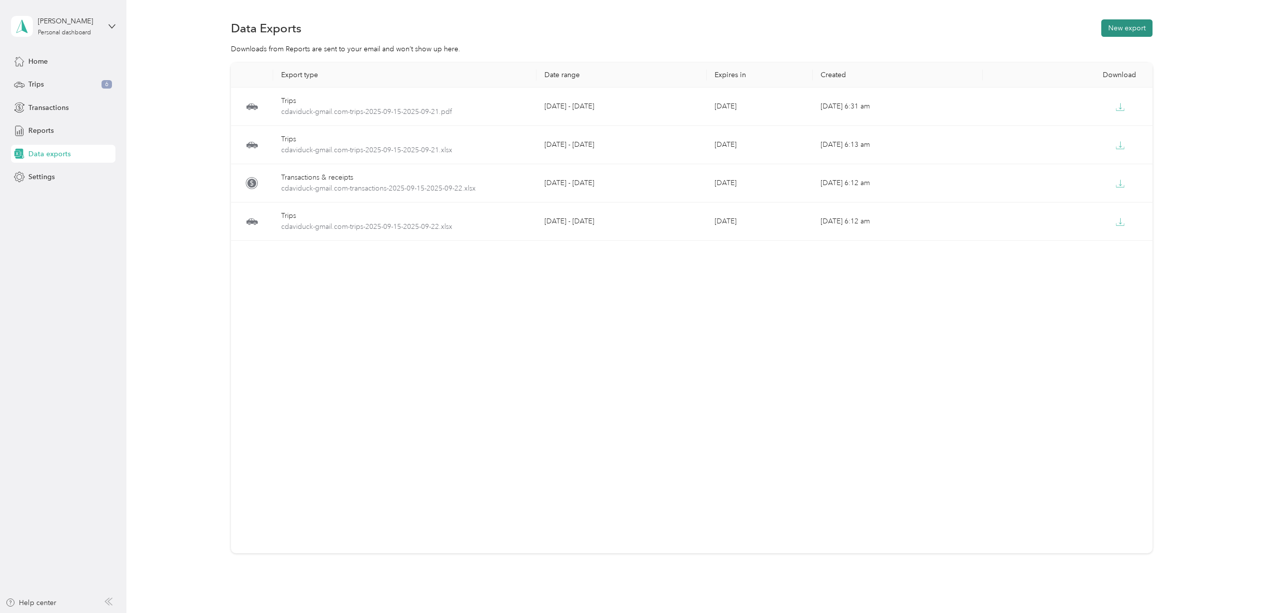
click at [1123, 25] on button "New export" at bounding box center [1127, 27] width 51 height 17
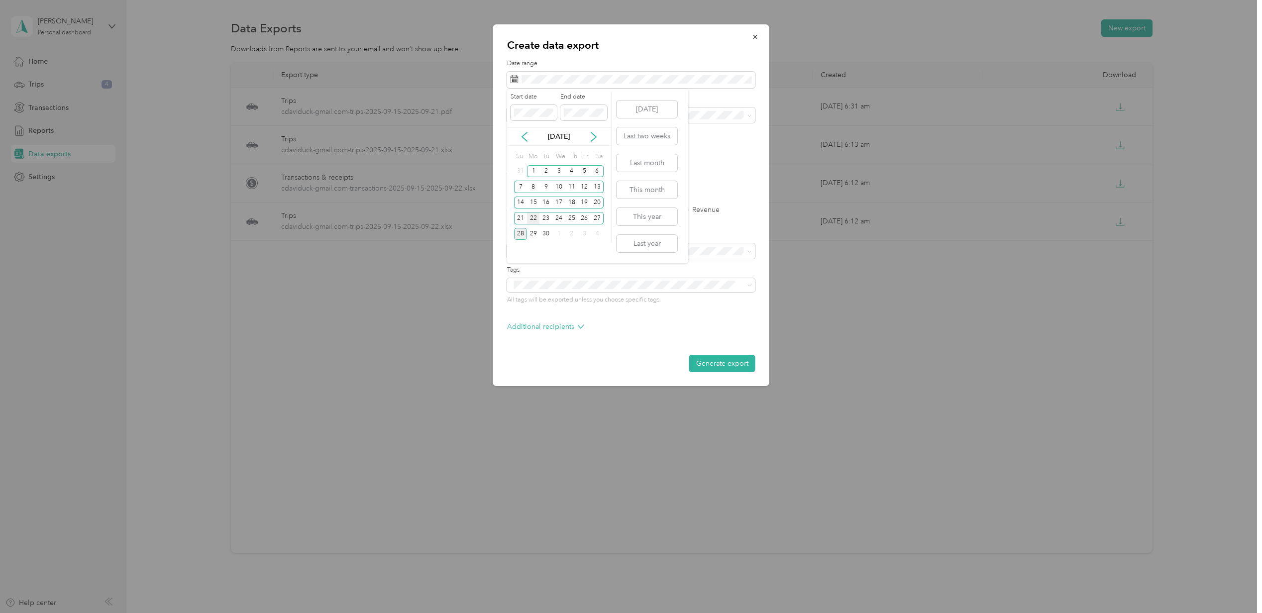
click at [533, 219] on div "22" at bounding box center [533, 218] width 13 height 12
click at [519, 234] on div "28" at bounding box center [520, 234] width 13 height 12
click at [539, 208] on label "Trips" at bounding box center [548, 210] width 25 height 7
click at [564, 281] on div "Summary and full trips list" at bounding box center [625, 286] width 223 height 10
click at [530, 148] on span "Enbridge Employee Services Canada Inc." at bounding box center [579, 148] width 130 height 8
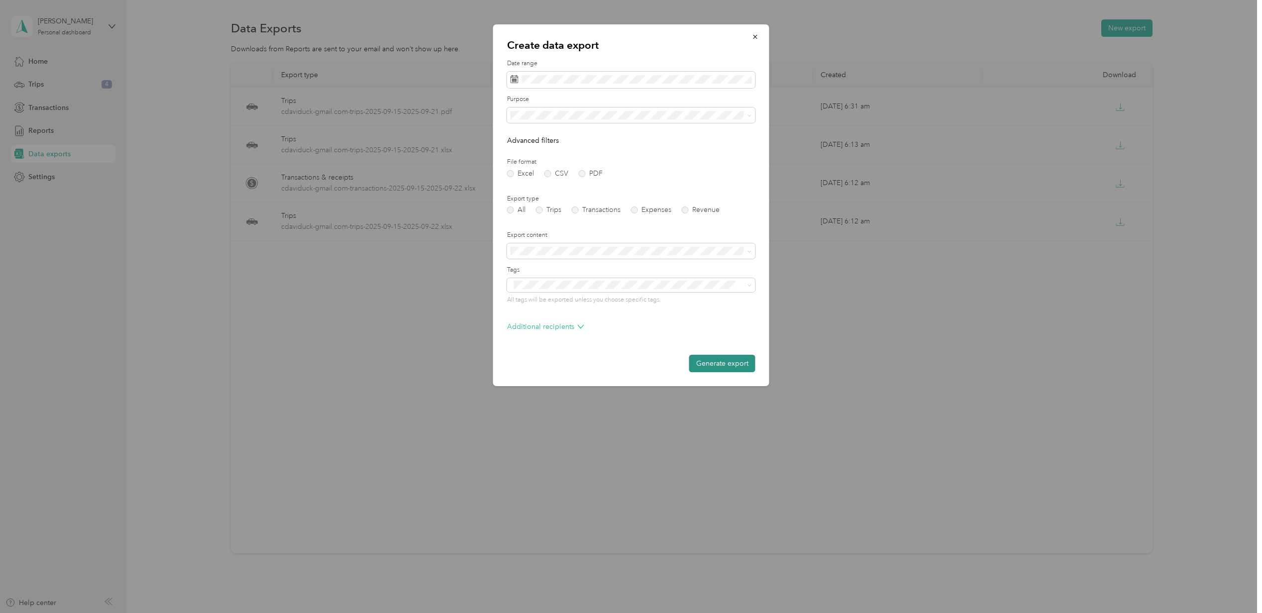
click at [721, 364] on button "Generate export" at bounding box center [722, 363] width 66 height 17
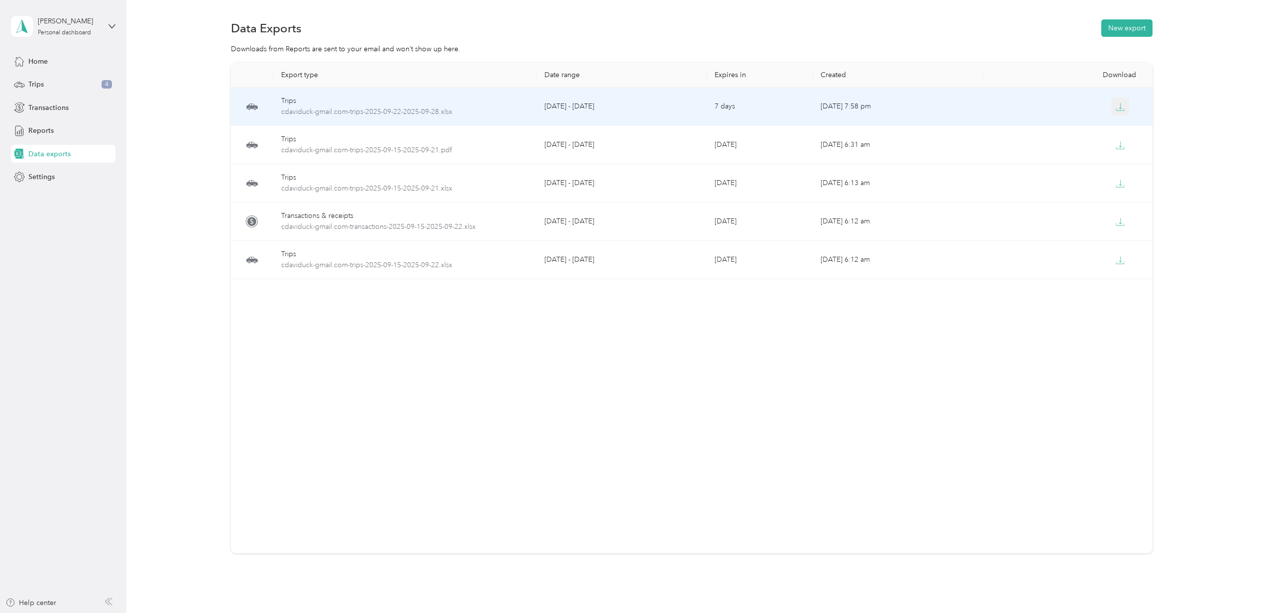
click at [1116, 104] on icon "button" at bounding box center [1120, 107] width 9 height 9
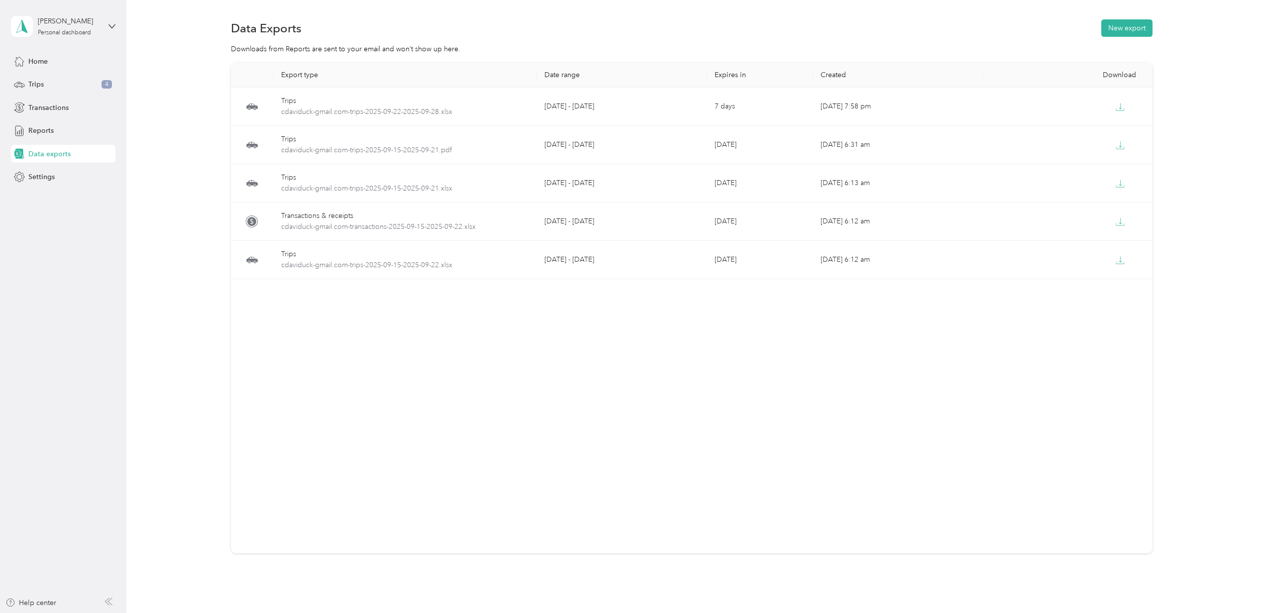
click at [50, 147] on div "Data exports" at bounding box center [63, 154] width 105 height 18
click at [1123, 20] on button "New export" at bounding box center [1127, 27] width 51 height 17
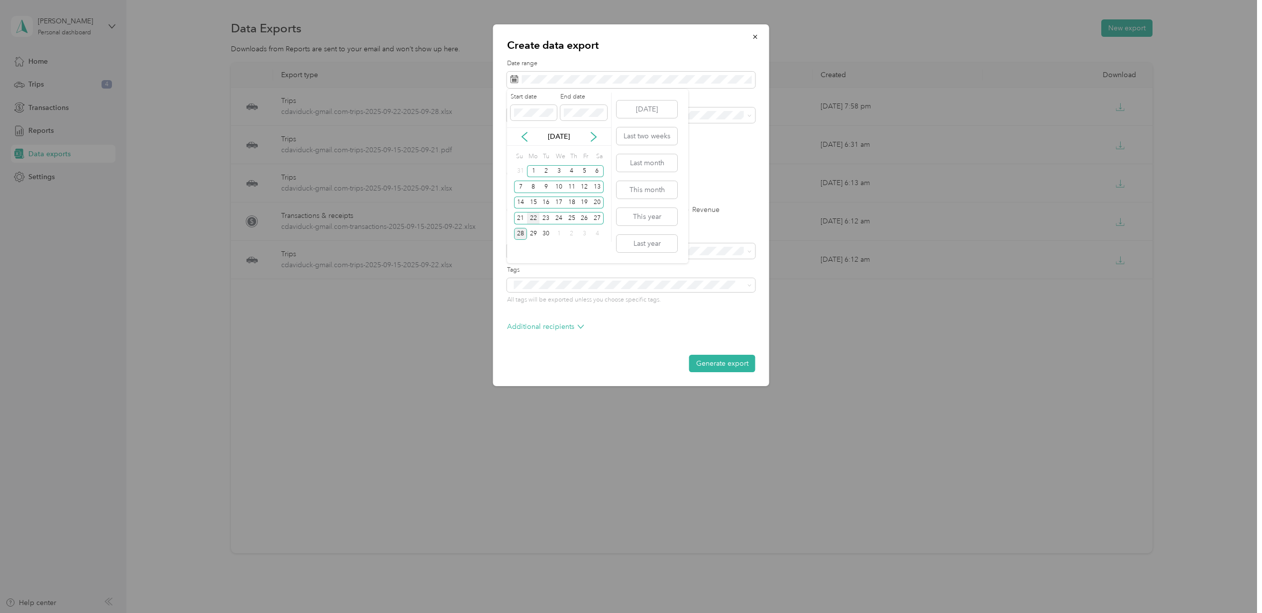
click at [533, 215] on div "22" at bounding box center [533, 218] width 13 height 12
click at [522, 235] on div "28" at bounding box center [520, 234] width 13 height 12
click at [564, 142] on li "Enbridge Employee Services Canada Inc." at bounding box center [631, 149] width 248 height 17
click at [540, 209] on label "Trips" at bounding box center [548, 210] width 25 height 7
click at [583, 172] on label "PDF" at bounding box center [591, 173] width 24 height 7
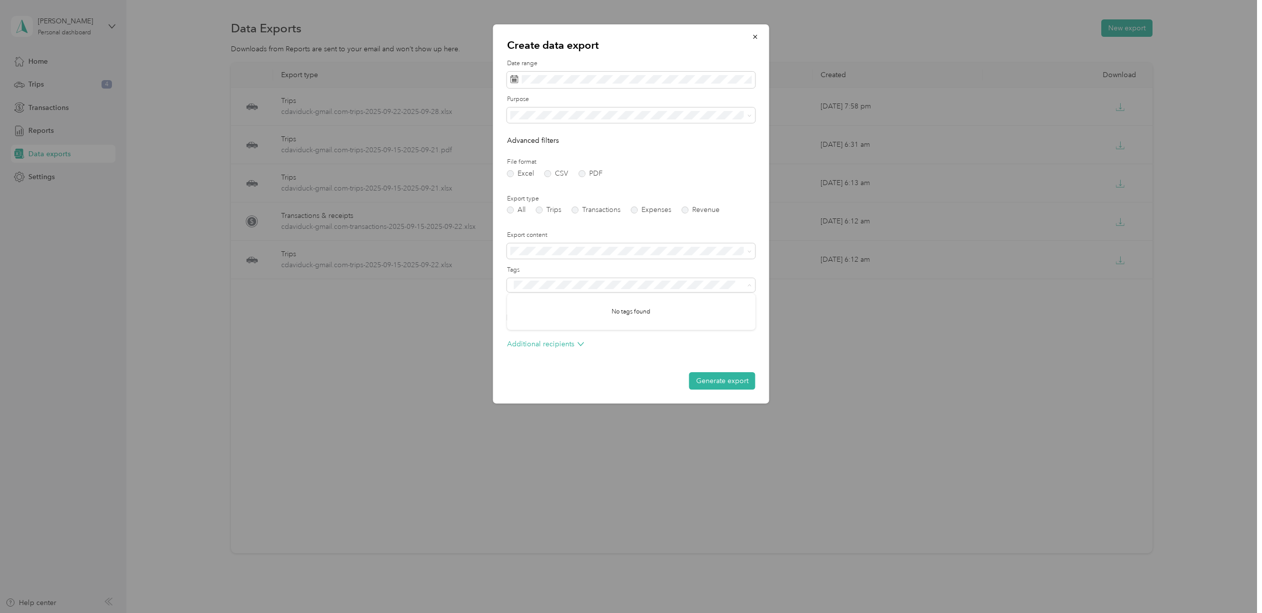
click at [551, 375] on div "Generate export" at bounding box center [631, 380] width 248 height 17
click at [711, 373] on button "Generate export" at bounding box center [722, 380] width 66 height 17
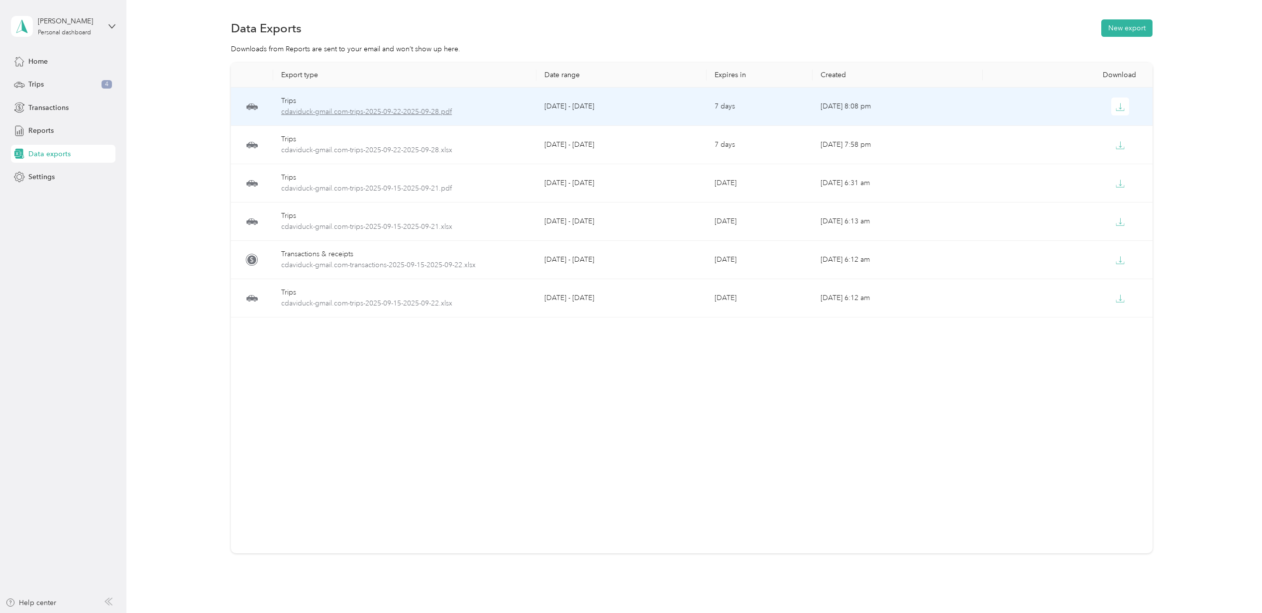
click at [420, 114] on span "cdaviduck-gmail.com-trips-2025-09-22-2025-09-28.pdf" at bounding box center [404, 112] width 247 height 11
click at [1116, 103] on icon "button" at bounding box center [1120, 107] width 9 height 9
